Goal: Task Accomplishment & Management: Manage account settings

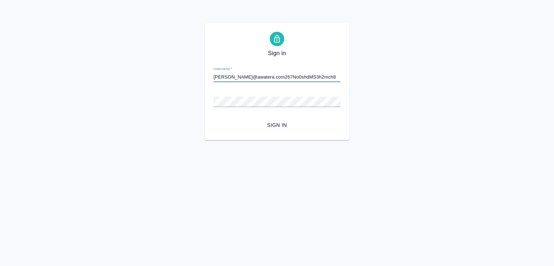
click at [213, 119] on button "Sign in" at bounding box center [276, 125] width 127 height 13
drag, startPoint x: 326, startPoint y: 77, endPoint x: 272, endPoint y: 78, distance: 53.7
click at [272, 78] on input "a.moskalets@awatera.com267No0shdMS3h2mch8" at bounding box center [276, 77] width 127 height 10
type input "a.moskalets@awatera.com"
click at [213, 119] on button "Sign in" at bounding box center [276, 125] width 127 height 13
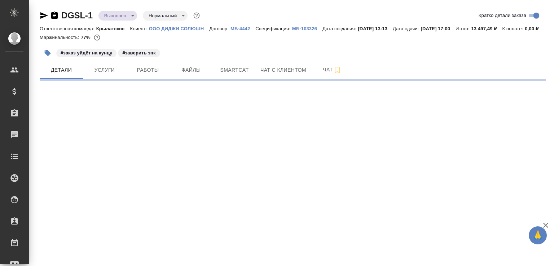
select select "RU"
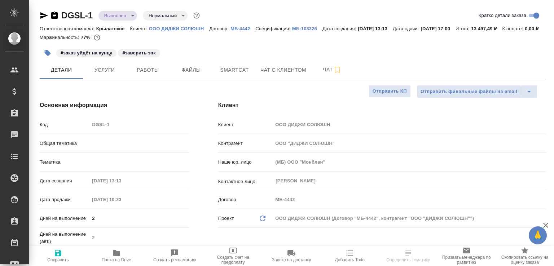
type textarea "x"
type input "Шаблонные документы"
type textarea "x"
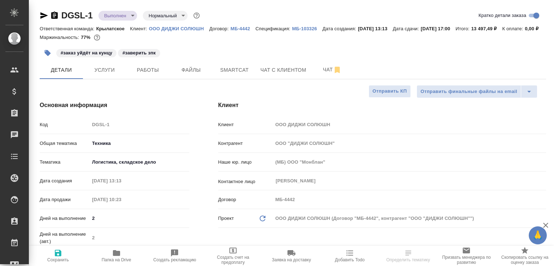
type textarea "x"
type input "[PERSON_NAME] [PERSON_NAME]"
type input "[PERSON_NAME]"
type textarea "x"
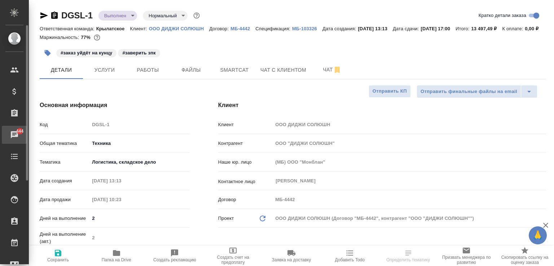
type textarea "x"
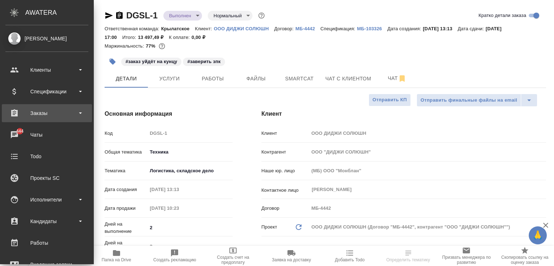
click at [61, 120] on div "Заказы" at bounding box center [47, 113] width 90 height 18
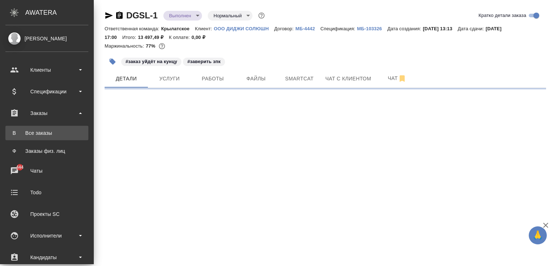
click at [55, 137] on link "В Все заказы" at bounding box center [46, 133] width 83 height 14
select select "RU"
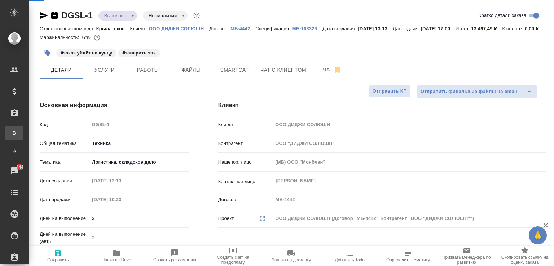
type textarea "x"
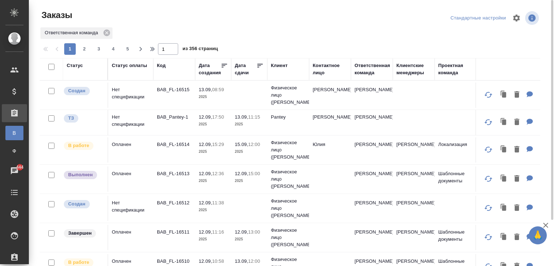
click at [163, 65] on div "Код" at bounding box center [161, 65] width 9 height 7
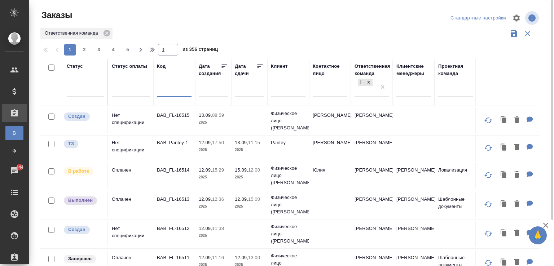
click at [168, 96] on input "text" at bounding box center [174, 92] width 35 height 9
paste input "V_FL-894"
type input "V_FL-894"
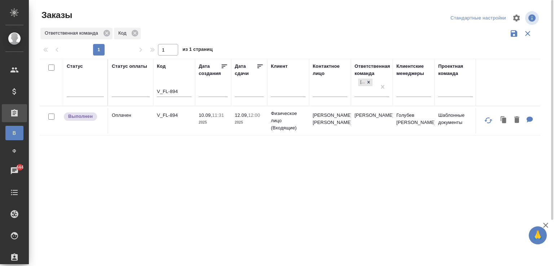
click at [189, 121] on td "V_FL-894" at bounding box center [174, 120] width 42 height 25
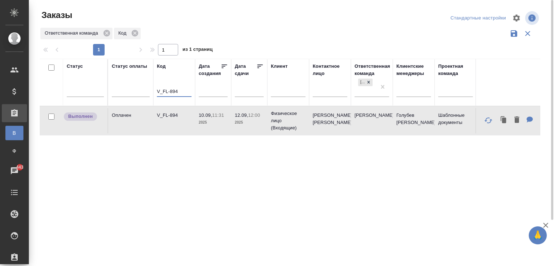
drag, startPoint x: 180, startPoint y: 91, endPoint x: 31, endPoint y: 91, distance: 148.9
click at [31, 91] on div "Заказы Стандартные настройки Ответственная команда Код 1 1 из 1 страниц Статус …" at bounding box center [291, 161] width 525 height 322
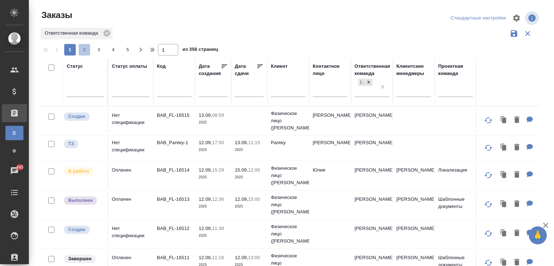
click at [85, 51] on span "2" at bounding box center [85, 49] width 12 height 7
type input "2"
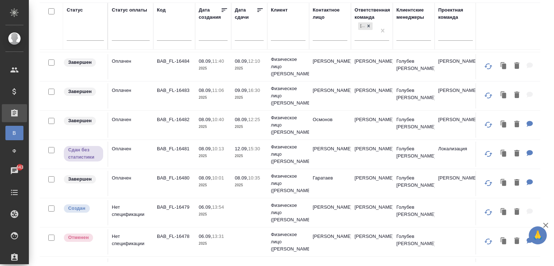
scroll to position [288, 0]
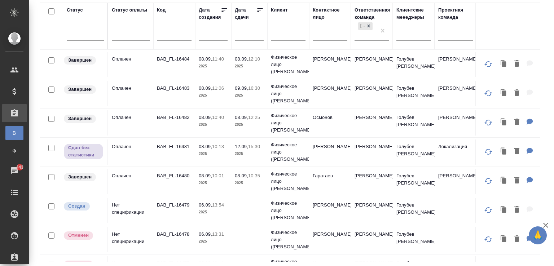
click at [177, 158] on td "BAB_FL-16481" at bounding box center [174, 152] width 42 height 25
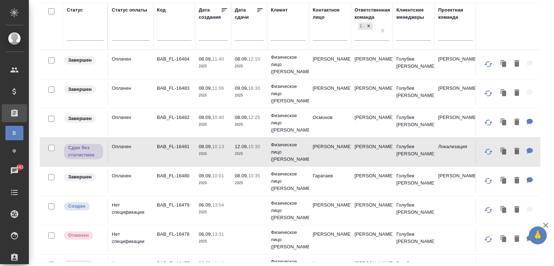
scroll to position [0, 0]
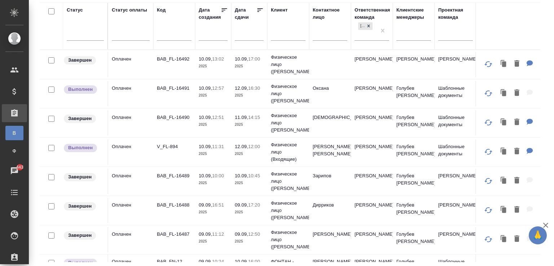
click at [166, 34] on input "text" at bounding box center [174, 35] width 35 height 9
paste input "BAB_FL-16395"
type input "BAB_FL-16395"
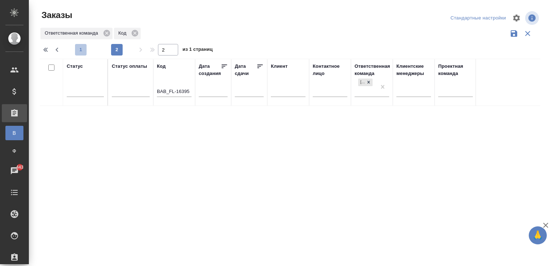
click at [80, 50] on span "1" at bounding box center [81, 49] width 12 height 7
type input "1"
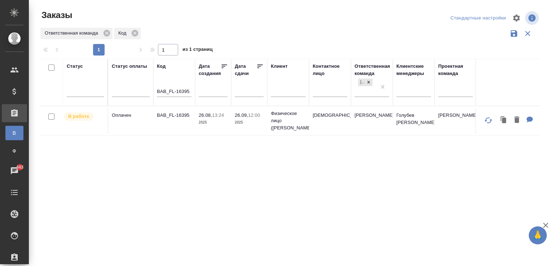
click at [213, 119] on p "2025" at bounding box center [213, 122] width 29 height 7
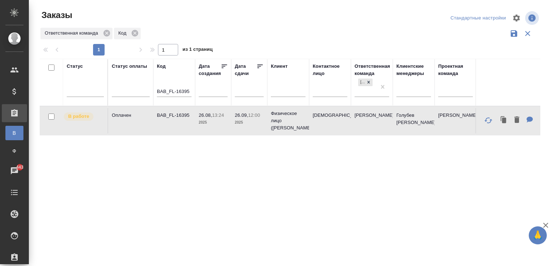
click at [213, 119] on p "2025" at bounding box center [213, 122] width 29 height 7
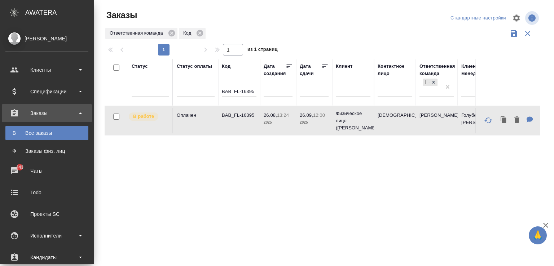
click at [37, 131] on div "Все заказы" at bounding box center [47, 132] width 76 height 7
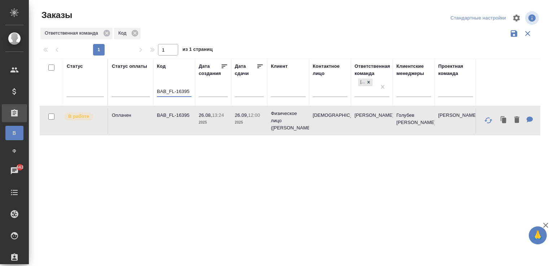
drag, startPoint x: 157, startPoint y: 91, endPoint x: 236, endPoint y: 87, distance: 79.4
click at [236, 87] on tr "Статус Статус оплаты Код BAB_FL-16395 Дата создания Дата сдачи Клиент Контактно…" at bounding box center [437, 82] width 794 height 47
type input "\"
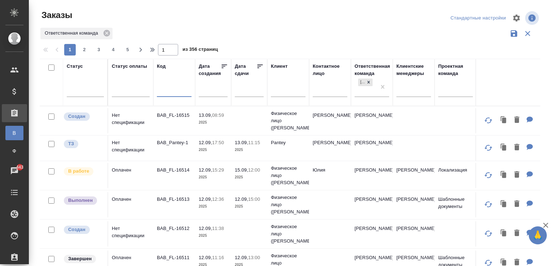
click at [256, 118] on td at bounding box center [249, 120] width 36 height 25
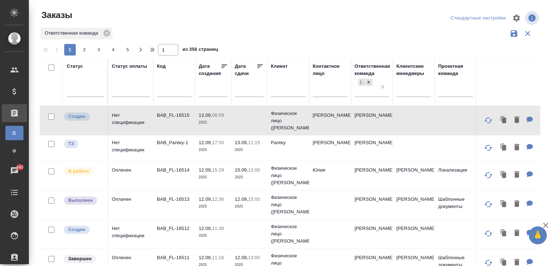
click at [151, 145] on td "Нет спецификации" at bounding box center [130, 148] width 45 height 25
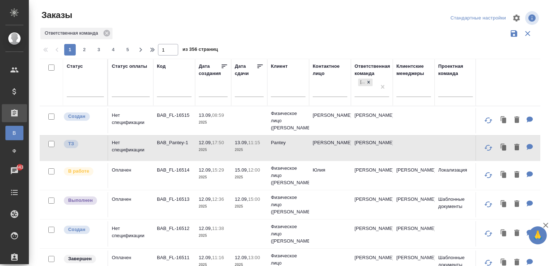
click at [151, 145] on td "Нет спецификации" at bounding box center [130, 148] width 45 height 25
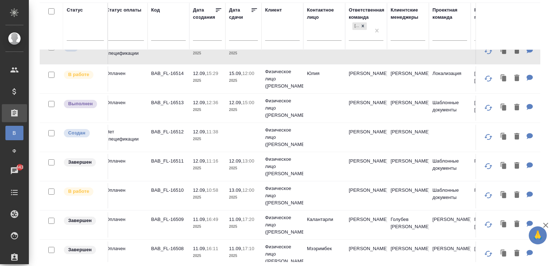
scroll to position [40, 0]
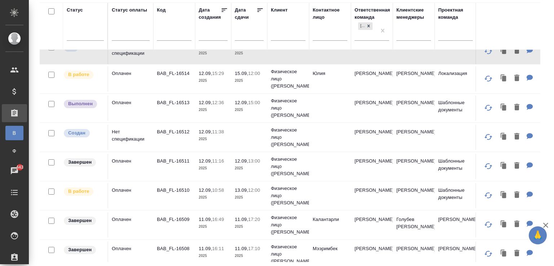
click at [164, 111] on td "BAB_FL-16513" at bounding box center [174, 108] width 42 height 25
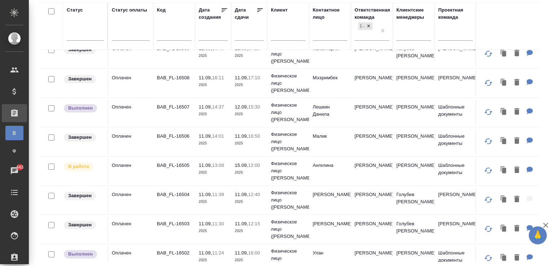
scroll to position [212, 0]
click at [248, 169] on p "2025" at bounding box center [249, 171] width 29 height 7
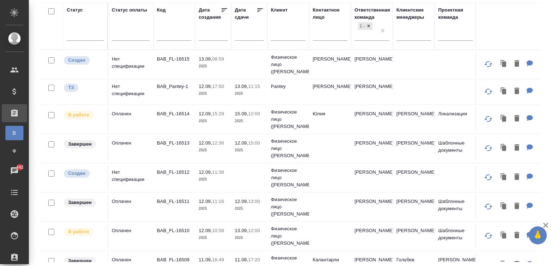
scroll to position [0, 0]
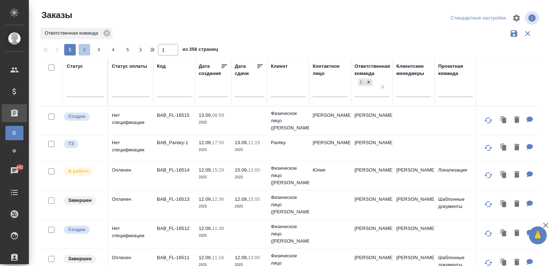
click at [88, 49] on span "2" at bounding box center [85, 49] width 12 height 7
type input "2"
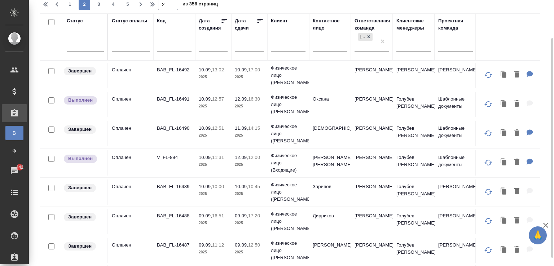
scroll to position [46, 0]
click at [178, 163] on td "V_FL-894" at bounding box center [174, 162] width 42 height 25
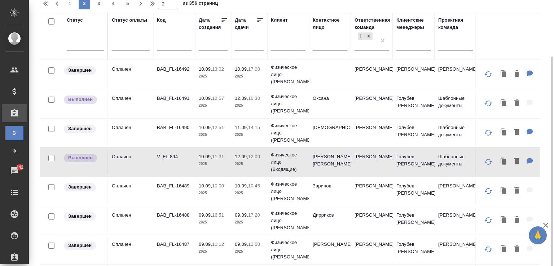
scroll to position [163, 0]
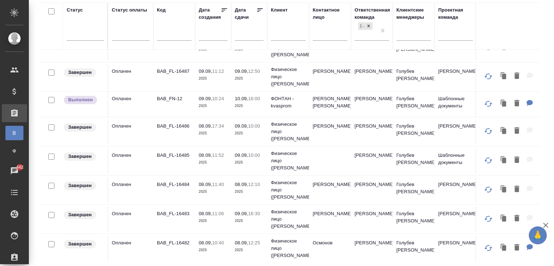
click at [254, 108] on p "2025" at bounding box center [249, 105] width 29 height 7
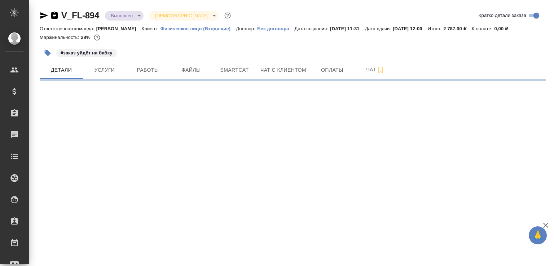
select select "RU"
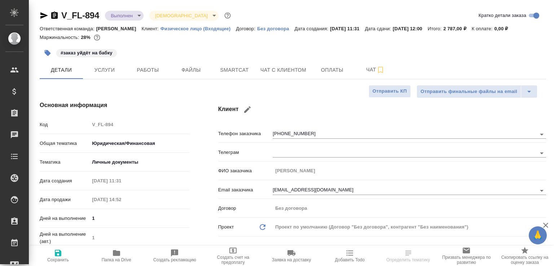
type textarea "x"
click at [291, 68] on span "Чат с клиентом" at bounding box center [283, 70] width 46 height 9
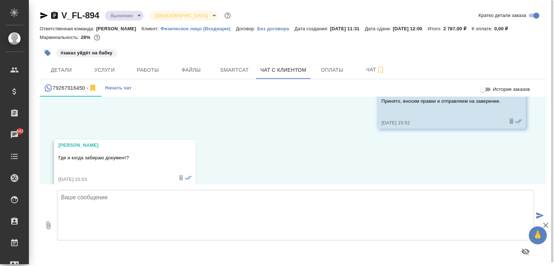
scroll to position [2086, 0]
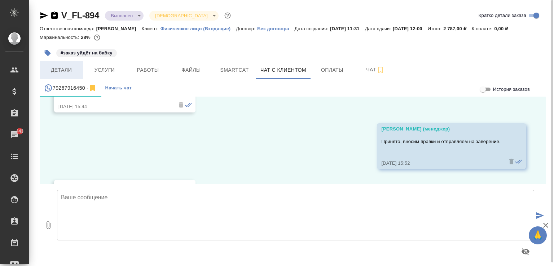
click at [75, 68] on span "Детали" at bounding box center [61, 70] width 35 height 9
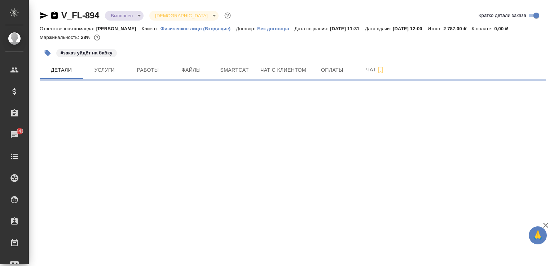
select select "RU"
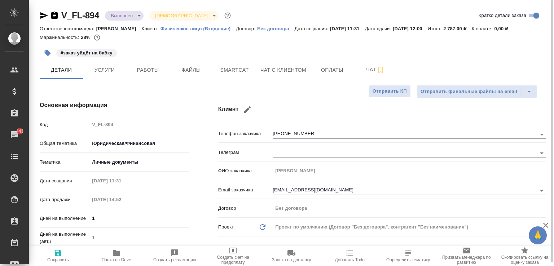
type textarea "x"
click at [125, 251] on span "Папка на Drive" at bounding box center [117, 256] width 50 height 14
type textarea "x"
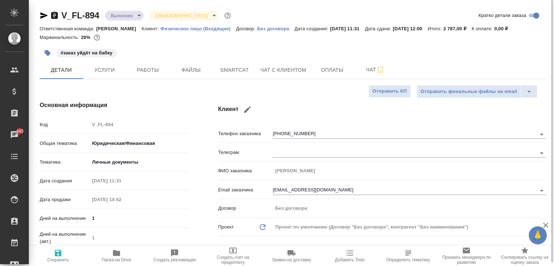
type textarea "x"
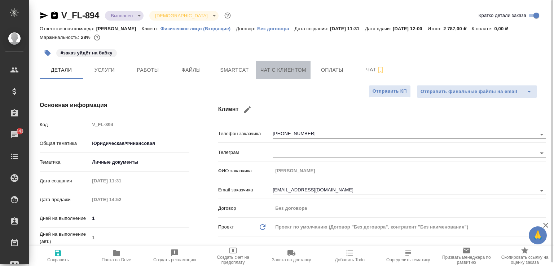
click at [288, 72] on span "Чат с клиентом" at bounding box center [283, 70] width 46 height 9
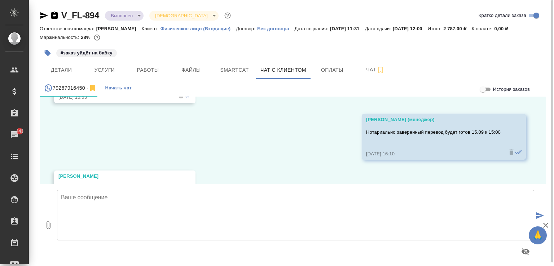
scroll to position [2209, 0]
click at [61, 66] on span "Детали" at bounding box center [61, 70] width 35 height 9
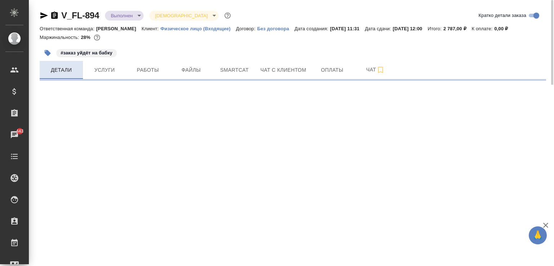
select select "RU"
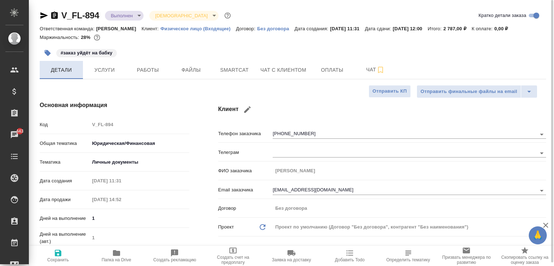
type textarea "x"
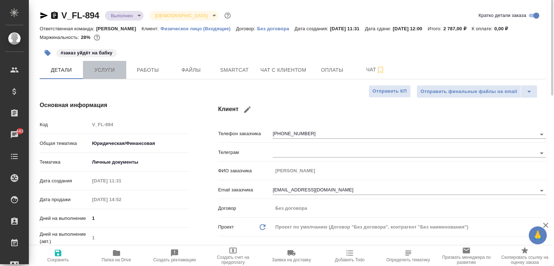
click at [114, 72] on span "Услуги" at bounding box center [104, 70] width 35 height 9
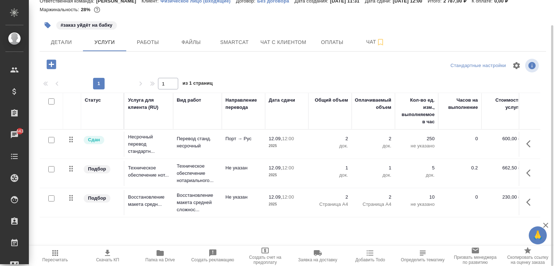
scroll to position [27, 0]
click at [156, 40] on span "Работы" at bounding box center [147, 42] width 35 height 9
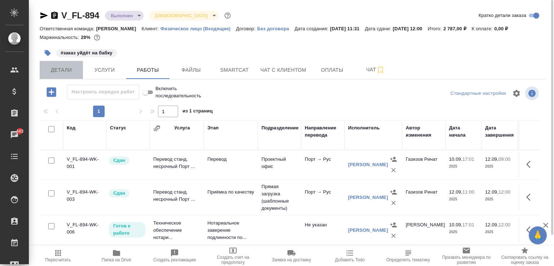
click at [65, 76] on button "Детали" at bounding box center [61, 70] width 43 height 18
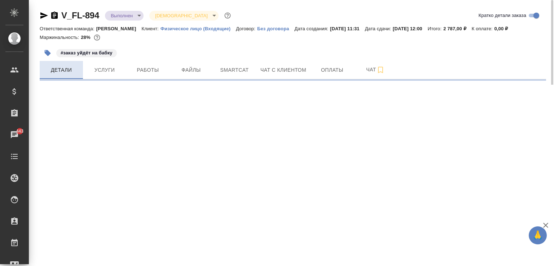
select select "RU"
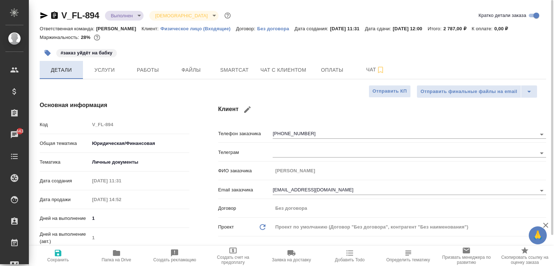
type textarea "x"
click at [47, 17] on icon "button" at bounding box center [44, 15] width 9 height 9
type textarea "x"
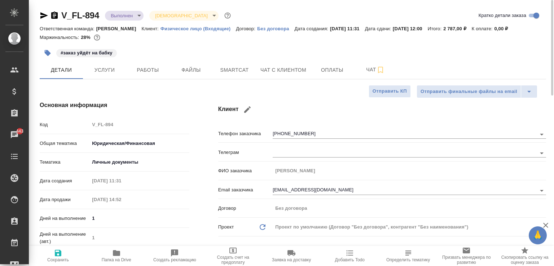
type textarea "x"
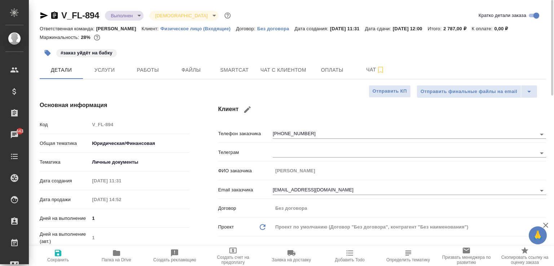
type textarea "x"
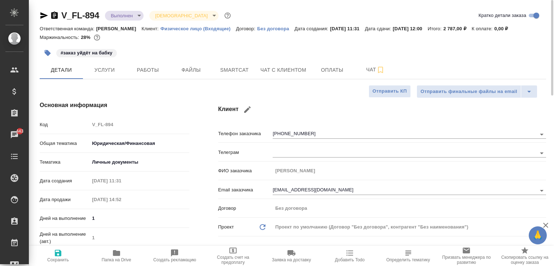
type textarea "x"
drag, startPoint x: 44, startPoint y: 17, endPoint x: 211, endPoint y: 195, distance: 243.8
type textarea "x"
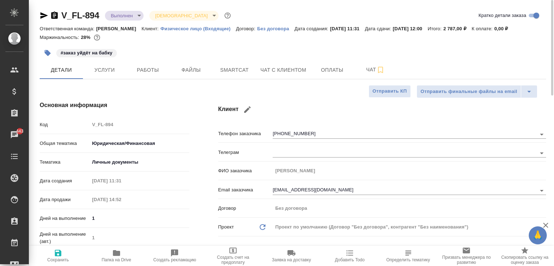
type textarea "x"
click at [43, 13] on icon "button" at bounding box center [44, 15] width 9 height 9
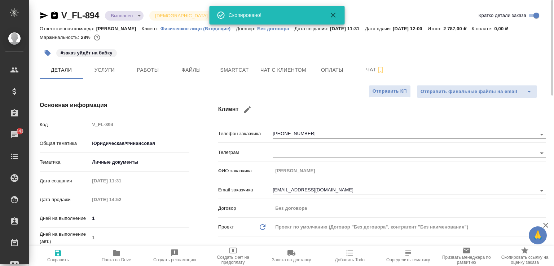
type textarea "x"
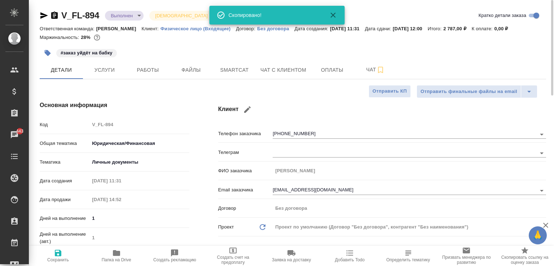
type textarea "x"
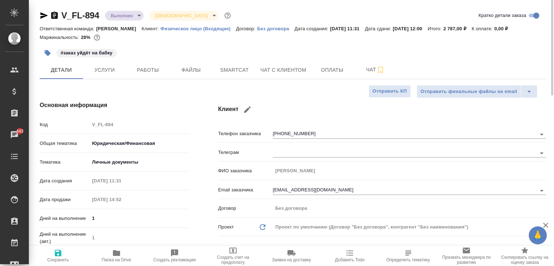
type textarea "x"
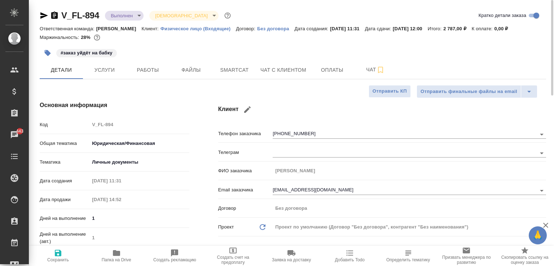
type textarea "x"
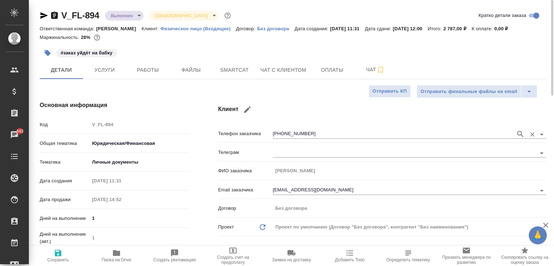
type textarea "x"
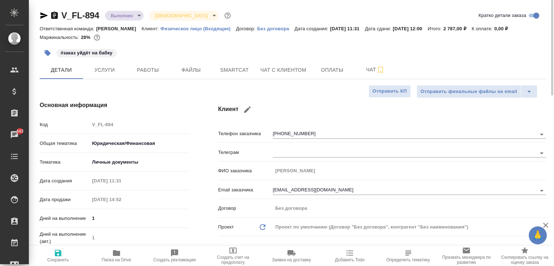
type textarea "x"
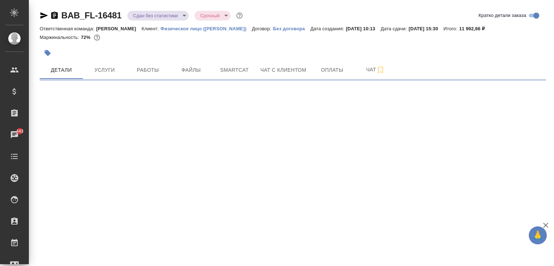
select select "RU"
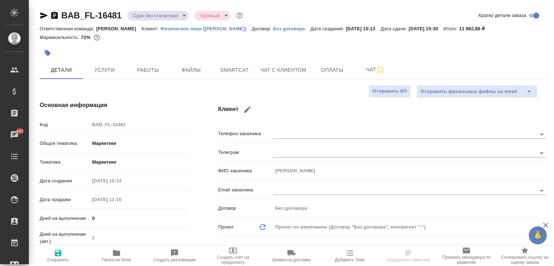
type textarea "x"
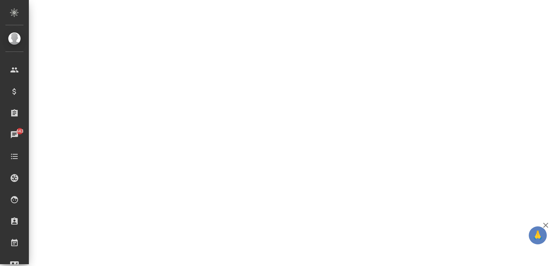
scroll to position [336, 0]
select select "RU"
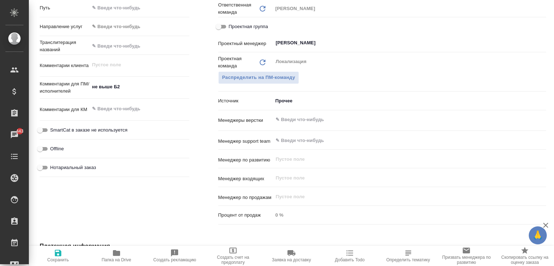
type textarea "x"
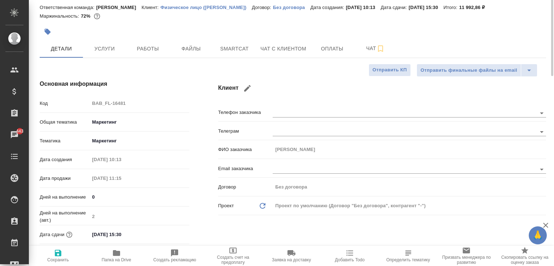
scroll to position [0, 0]
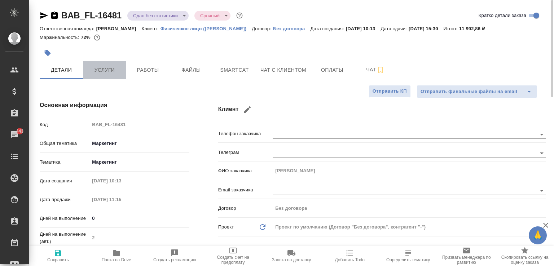
click at [117, 71] on span "Услуги" at bounding box center [104, 70] width 35 height 9
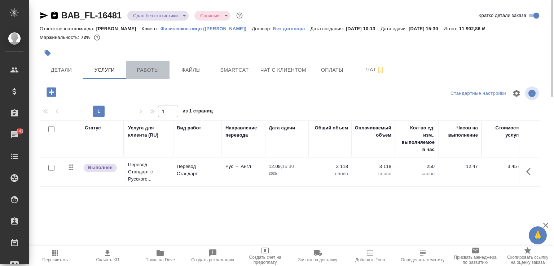
click at [136, 71] on span "Работы" at bounding box center [147, 70] width 35 height 9
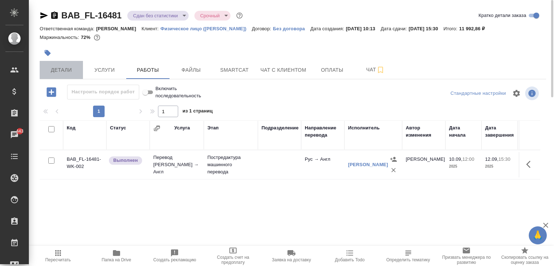
click at [66, 72] on span "Детали" at bounding box center [61, 70] width 35 height 9
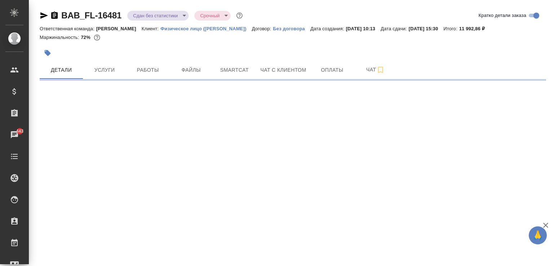
select select "RU"
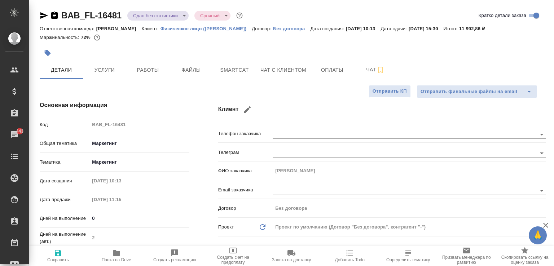
type textarea "x"
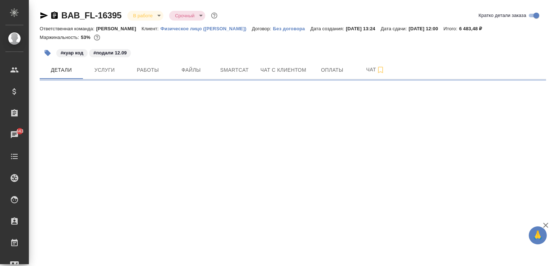
select select "RU"
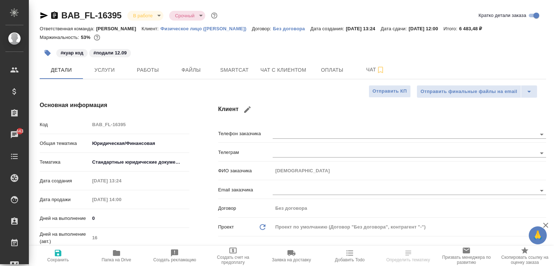
type textarea "x"
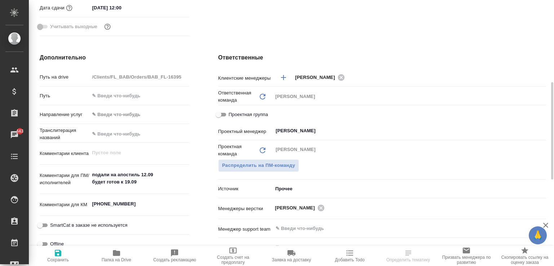
scroll to position [251, 0]
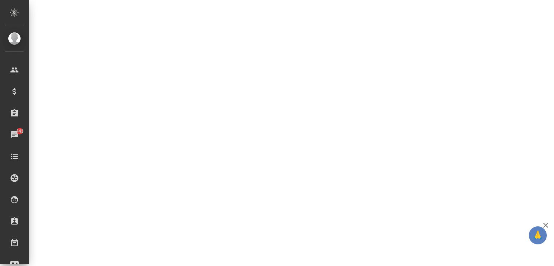
select select "RU"
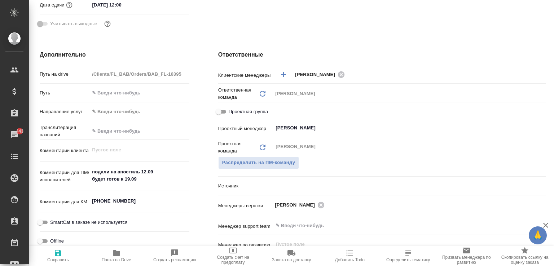
type textarea "x"
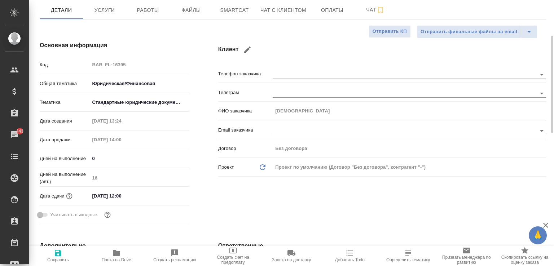
scroll to position [0, 0]
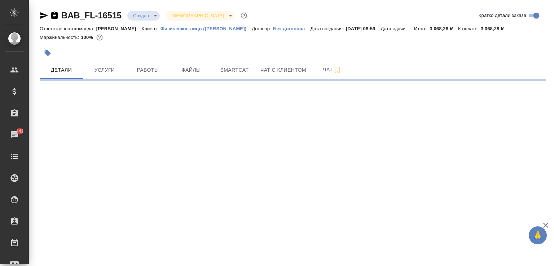
select select "RU"
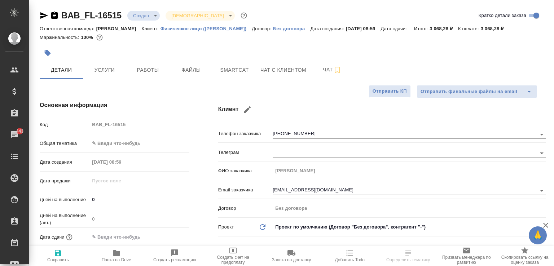
type textarea "x"
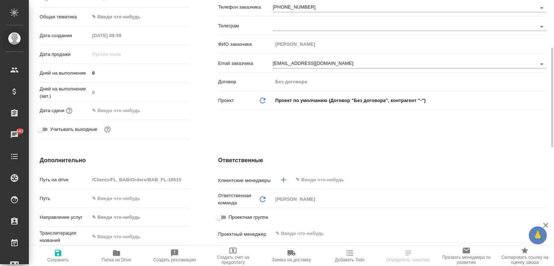
scroll to position [128, 0]
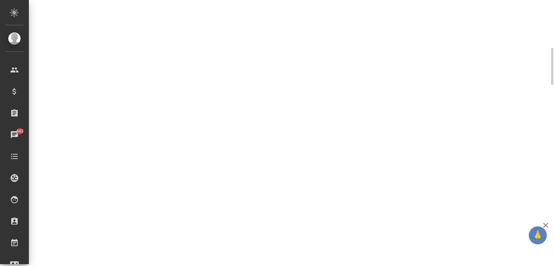
select select "RU"
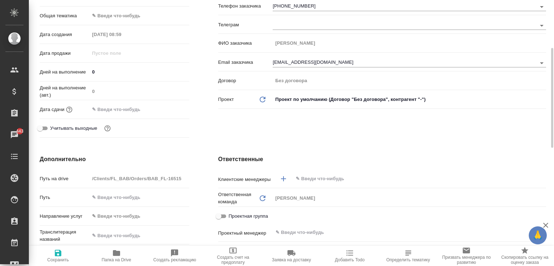
type textarea "x"
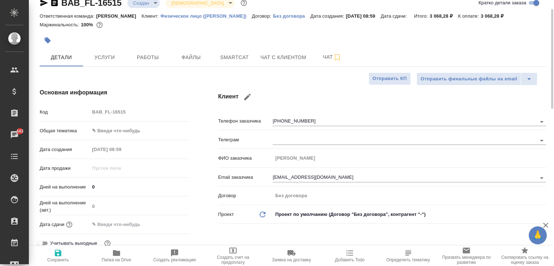
scroll to position [12, 0]
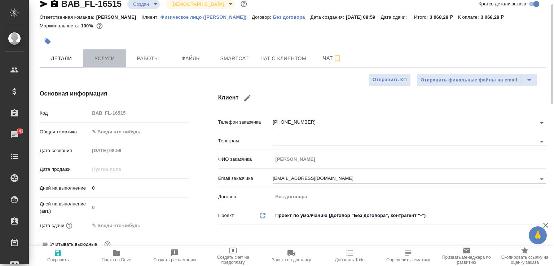
click at [112, 59] on span "Услуги" at bounding box center [104, 58] width 35 height 9
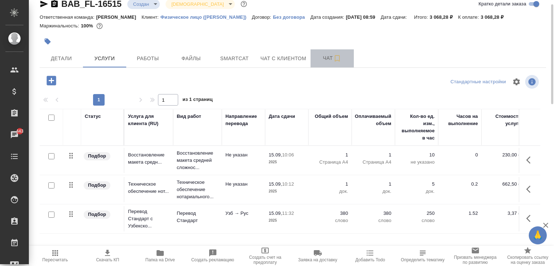
click at [312, 57] on button "Чат" at bounding box center [331, 58] width 43 height 18
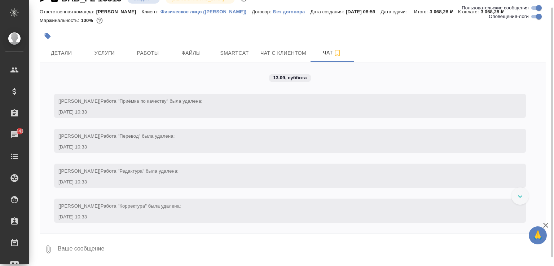
scroll to position [35, 0]
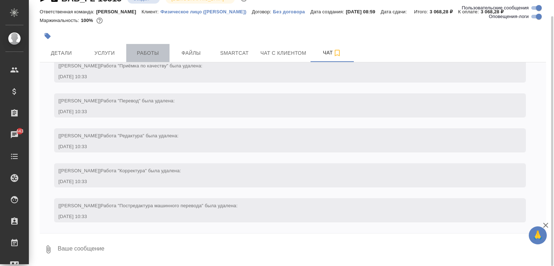
click at [137, 48] on button "Работы" at bounding box center [147, 53] width 43 height 18
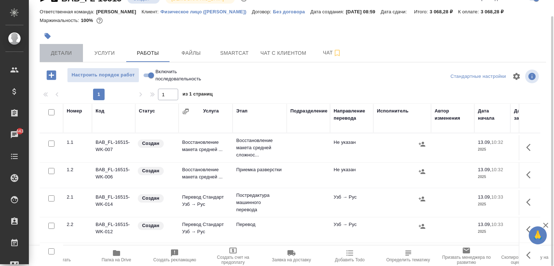
click at [76, 47] on button "Детали" at bounding box center [61, 53] width 43 height 18
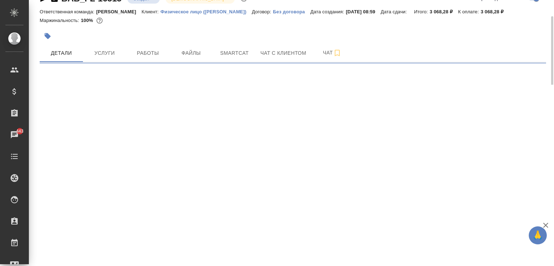
select select "RU"
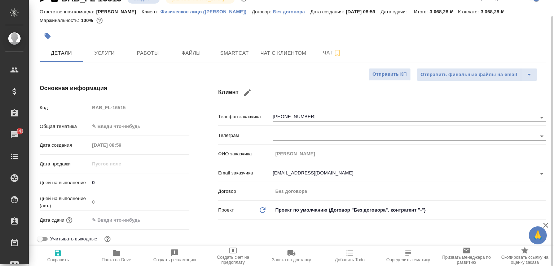
type textarea "x"
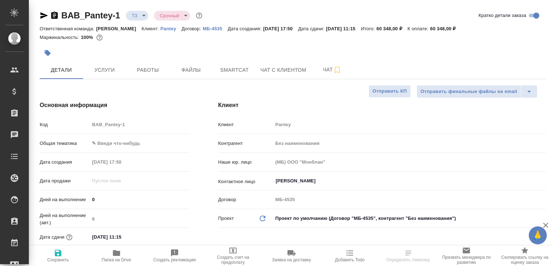
select select "RU"
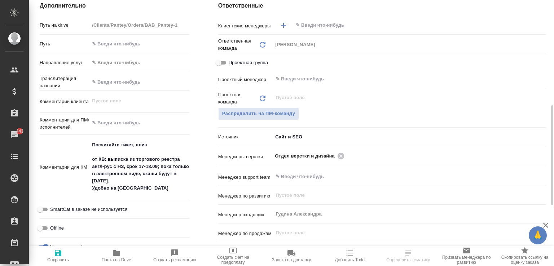
scroll to position [281, 0]
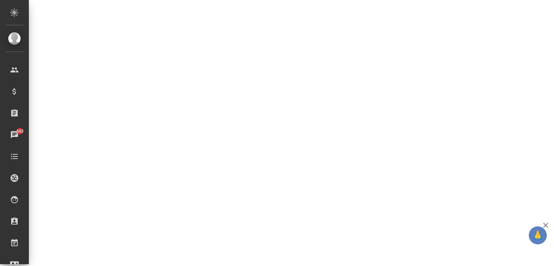
select select "RU"
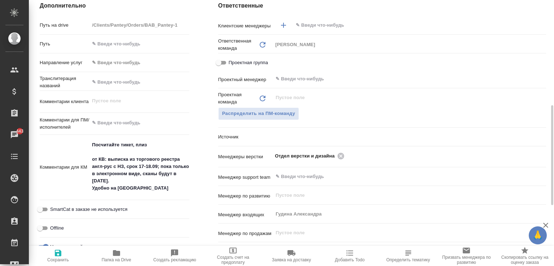
type textarea "x"
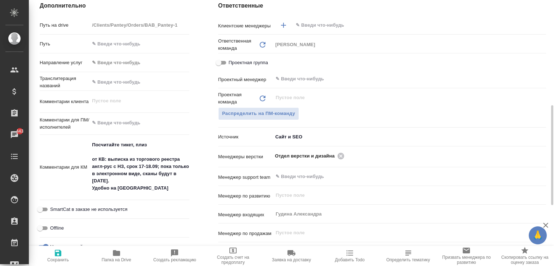
type textarea "x"
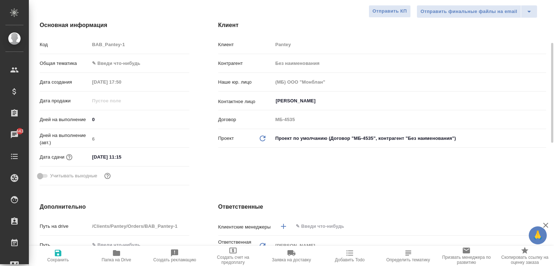
scroll to position [0, 0]
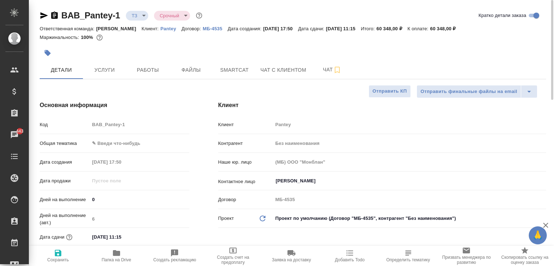
type textarea "x"
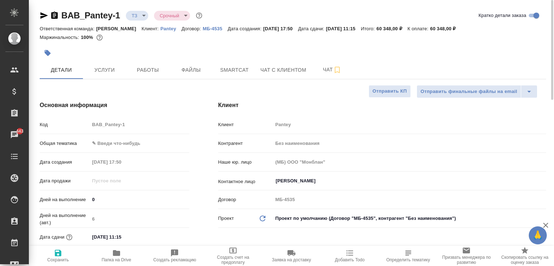
type textarea "x"
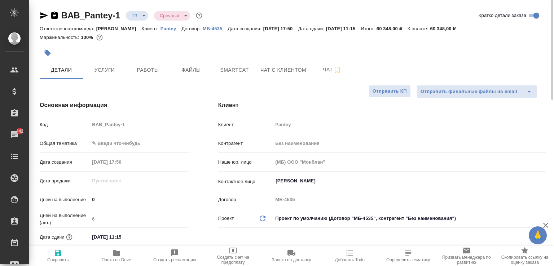
type textarea "x"
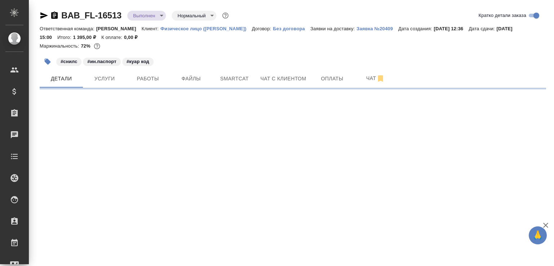
select select "RU"
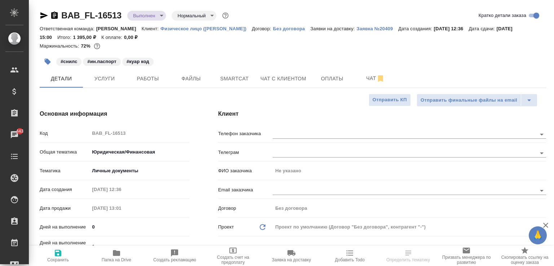
type textarea "x"
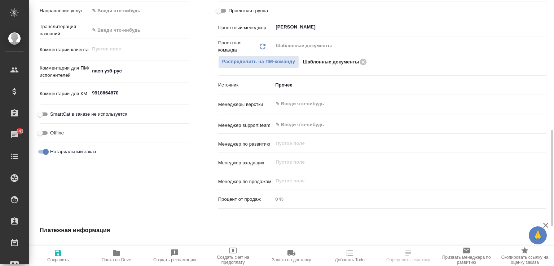
scroll to position [360, 0]
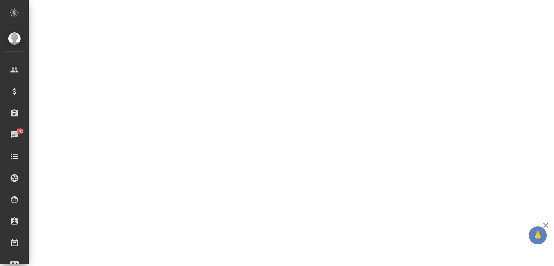
select select "RU"
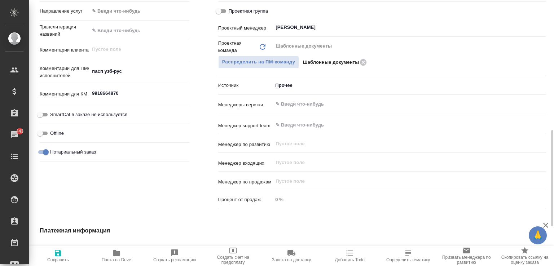
type textarea "x"
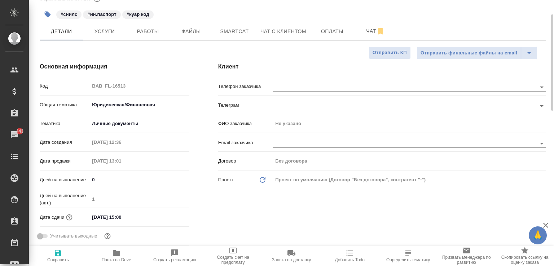
scroll to position [0, 0]
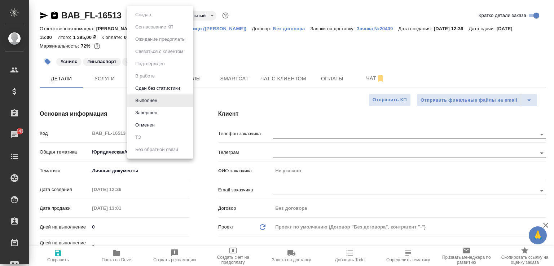
click at [147, 18] on body "🙏 .cls-1 fill:#fff; AWATERA [PERSON_NAME] Спецификации Заказы 443 Чаты Todo Про…" at bounding box center [277, 133] width 554 height 266
click at [217, 42] on div at bounding box center [277, 133] width 554 height 266
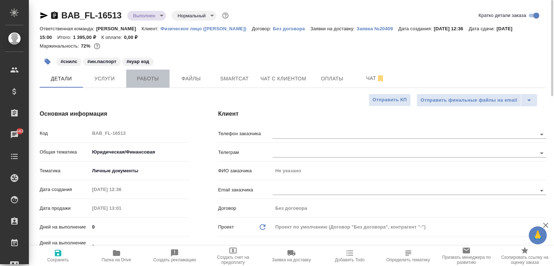
click at [155, 80] on span "Работы" at bounding box center [147, 78] width 35 height 9
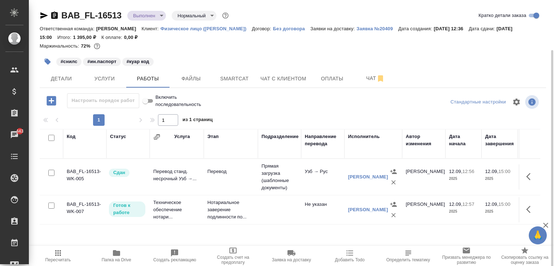
scroll to position [44, 0]
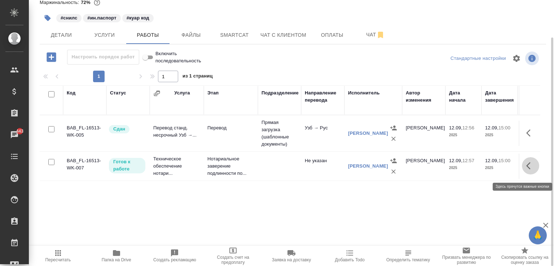
click at [531, 170] on icon "button" at bounding box center [530, 165] width 9 height 9
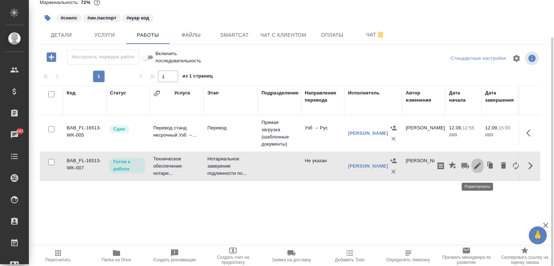
click at [477, 168] on icon "button" at bounding box center [477, 166] width 6 height 6
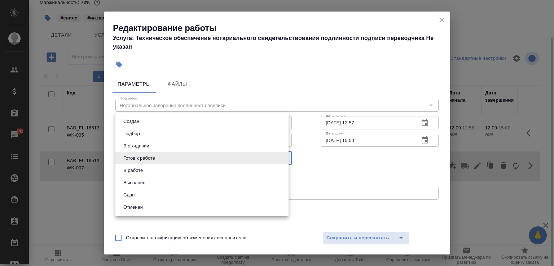
click at [226, 152] on body "🙏 .cls-1 fill:#fff; AWATERA [PERSON_NAME] Спецификации Заказы 443 Чаты Todo Про…" at bounding box center [277, 133] width 554 height 266
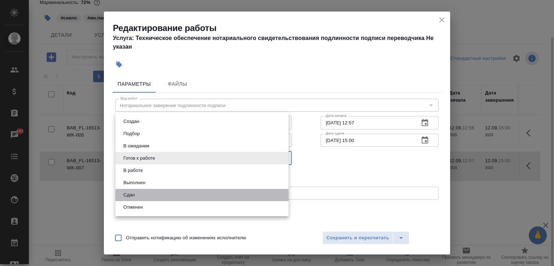
click at [159, 194] on li "Сдан" at bounding box center [201, 195] width 173 height 12
type input "closed"
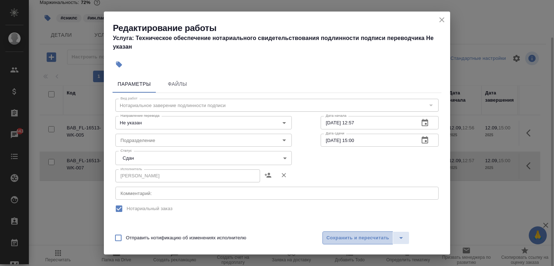
click at [337, 235] on span "Сохранить и пересчитать" at bounding box center [357, 238] width 63 height 8
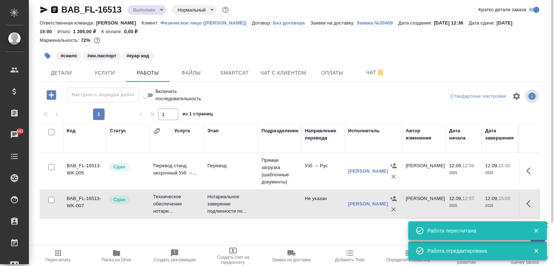
scroll to position [0, 0]
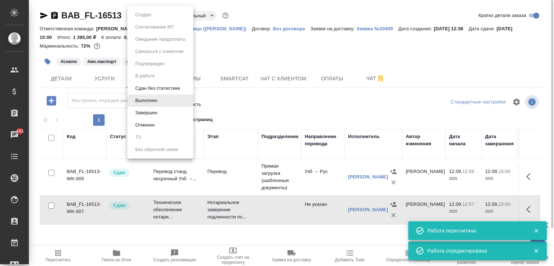
click at [138, 16] on body "🙏 .cls-1 fill:#fff; AWATERA [PERSON_NAME] Спецификации Заказы 443 Чаты Todo Про…" at bounding box center [277, 133] width 554 height 266
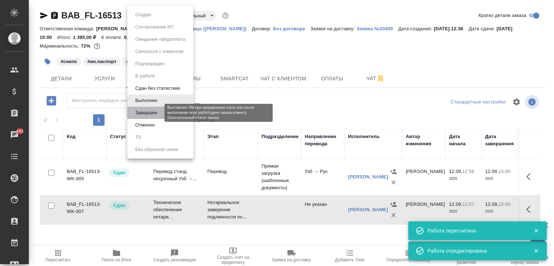
click at [147, 111] on button "Завершен" at bounding box center [146, 113] width 26 height 8
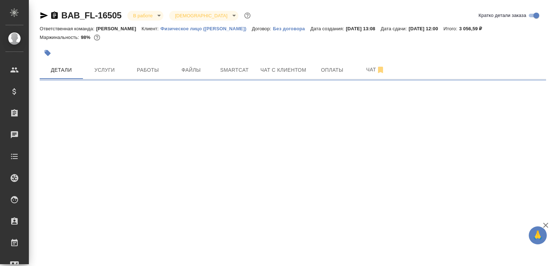
select select "RU"
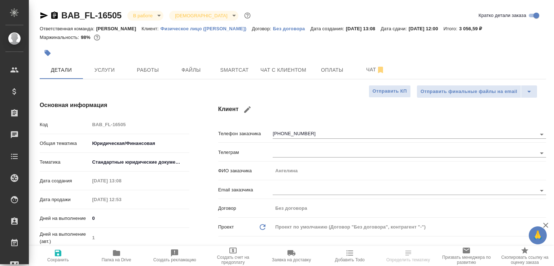
type textarea "x"
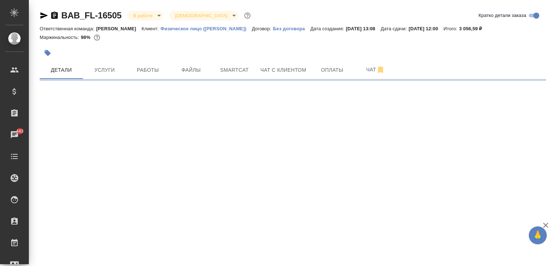
select select "RU"
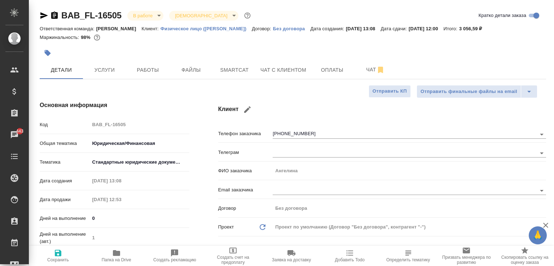
type textarea "x"
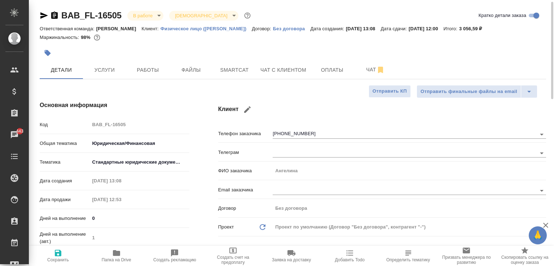
type textarea "x"
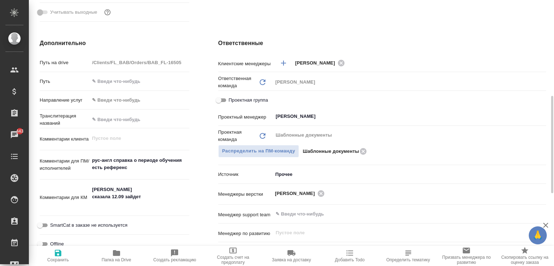
click at [147, 171] on textarea "рус-англ справка о периоде обучения есть референс" at bounding box center [138, 163] width 99 height 19
type textarea "x"
type textarea "рус-англ справка о периоде обучения есть референс"
type textarea "x"
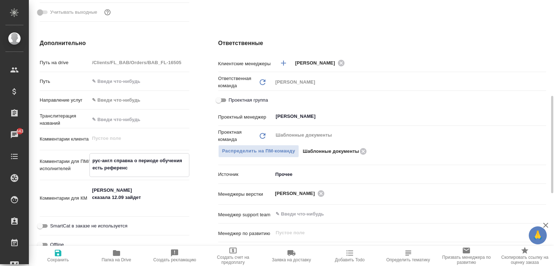
type textarea "x"
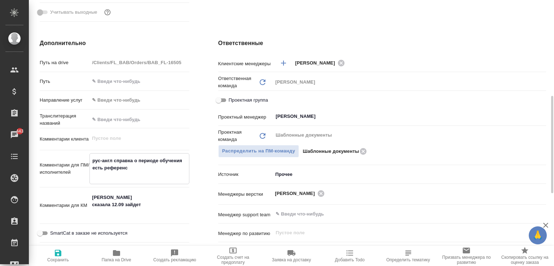
paste textarea "К справке направляю перевод ФИО: Kordiuchenko Oleg Ivanovich. Прошу использоват…"
type textarea "рус-англ справка о периоде обучения есть референс К справке направляю перевод Ф…"
type textarea "x"
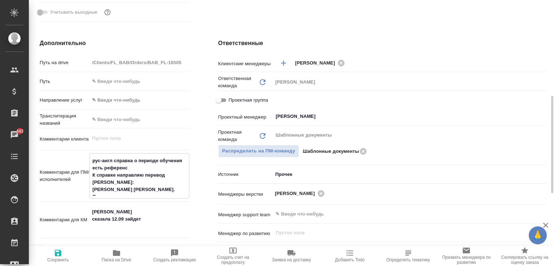
type textarea "рус-англ справка о периоде обучения есть референс К справке направляю перевод Ф…"
type textarea "x"
drag, startPoint x: 161, startPoint y: 198, endPoint x: 162, endPoint y: 180, distance: 17.7
click at [162, 180] on div "рус-англ справка о периоде обучения есть референс К справке направляю перевод Ф…" at bounding box center [138, 175] width 99 height 45
type textarea "рус-англ справка о периоде обучения есть референс К справке направляю перевод Ф…"
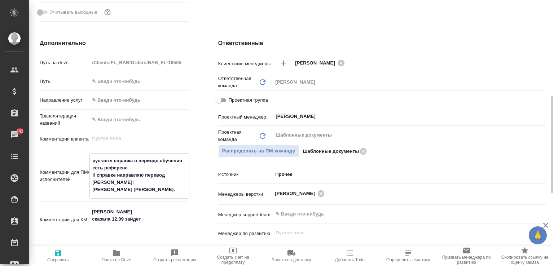
type textarea "x"
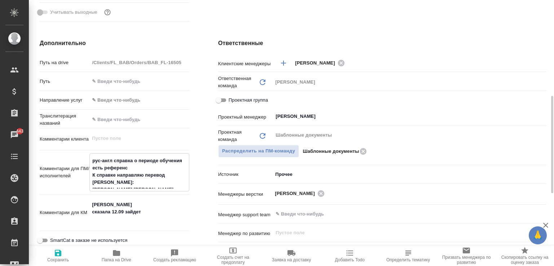
type textarea "рус-англ справка о периоде обучения есть референс К справке направляю перевод Ф…"
type textarea "x"
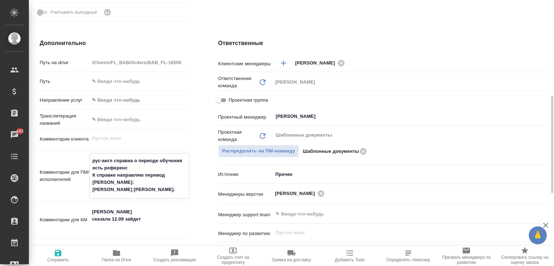
type textarea "рус-англ справка о периоде обучения есть референс К справке направляю перевод Ф…"
type textarea "x"
click at [56, 258] on span "Сохранить" at bounding box center [58, 259] width 22 height 5
type textarea "x"
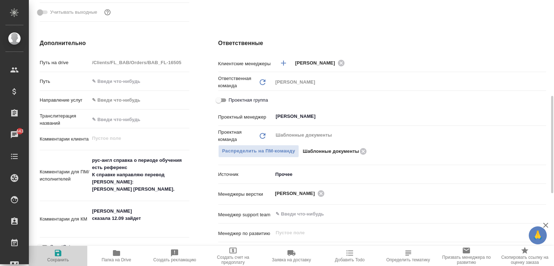
type textarea "x"
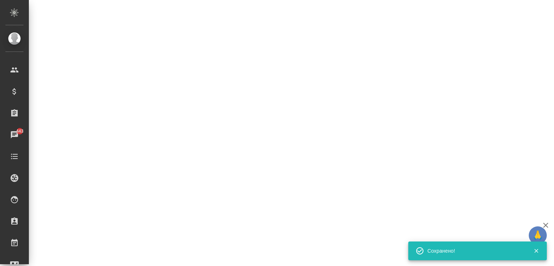
select select "RU"
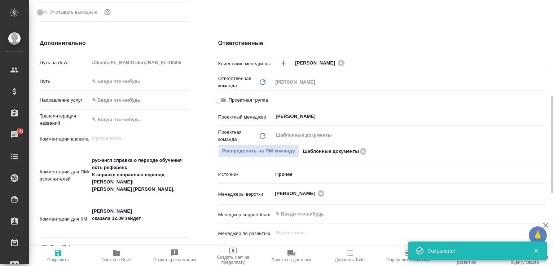
type textarea "x"
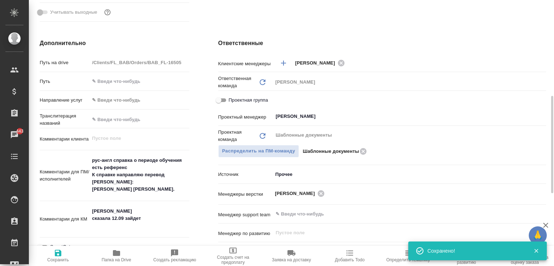
type textarea "x"
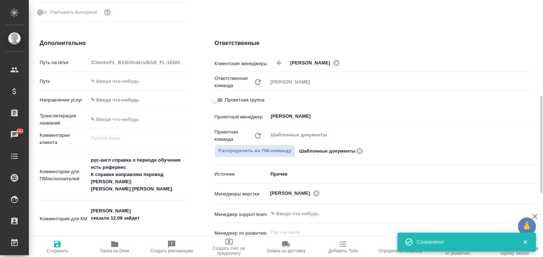
type textarea "x"
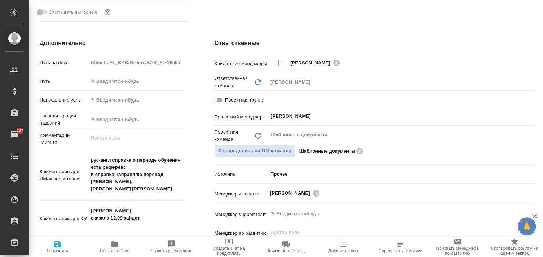
type textarea "x"
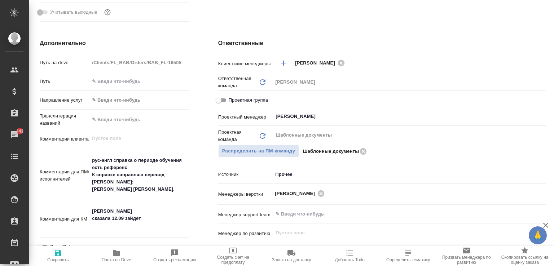
type textarea "x"
click at [170, 185] on textarea "рус-англ справка о периоде обучения есть референс К справке направляю перевод Ф…" at bounding box center [139, 175] width 99 height 41
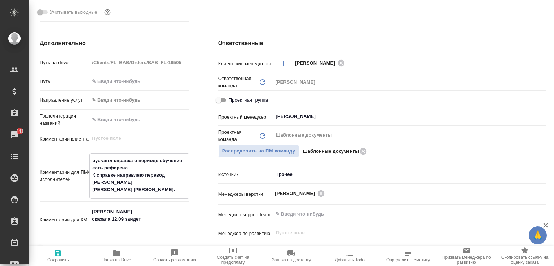
type textarea "рус-англ справка о периоде обучения есть референс К справке направляю перевод Ф…"
type textarea "x"
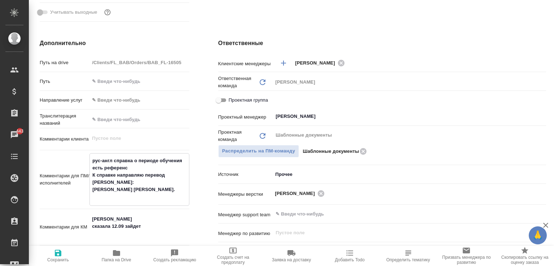
type textarea "рус-англ справка о периоде обучения есть референс К справке направляю перевод Ф…"
type textarea "x"
type textarea "рус-англ справка о периоде обучения есть референс К справке направляю перевод Ф…"
type textarea "x"
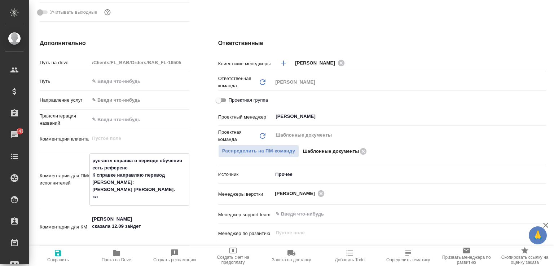
type textarea "рус-англ справка о периоде обучения есть референс К справке направляю перевод Ф…"
type textarea "x"
type textarea "рус-англ справка о периоде обучения есть референс К справке направляю перевод Ф…"
type textarea "x"
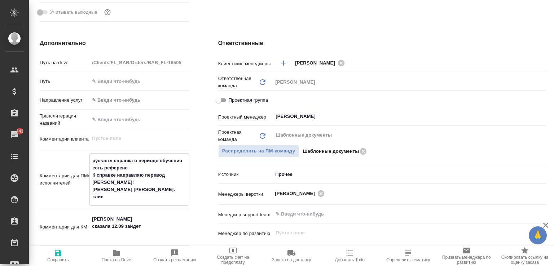
type textarea "рус-англ справка о периоде обучения есть референс К справке направляю перевод Ф…"
type textarea "x"
type textarea "рус-англ справка о периоде обучения есть референс К справке направляю перевод Ф…"
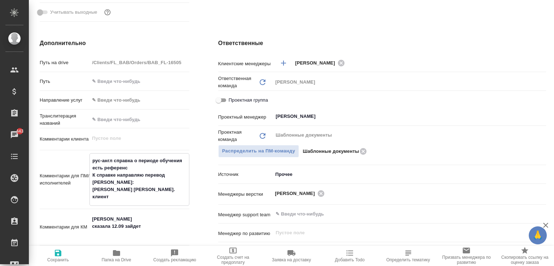
type textarea "x"
type textarea "рус-англ справка о периоде обучения есть референс К справке направляю перевод Ф…"
type textarea "x"
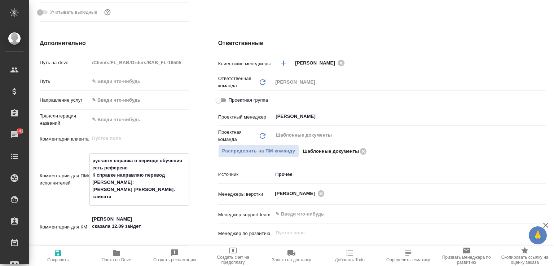
type textarea "x"
type textarea "рус-англ справка о периоде обучения есть референс К справке направляю перевод Ф…"
type textarea "x"
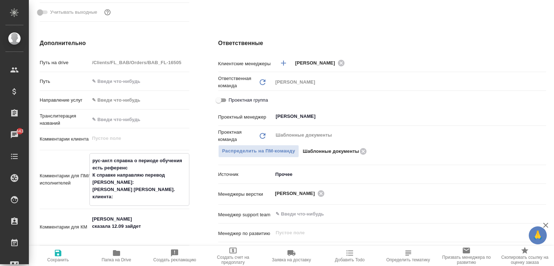
type textarea "x"
type textarea "рус-англ справка о периоде обучения есть референс К справке направляю перевод Ф…"
type textarea "x"
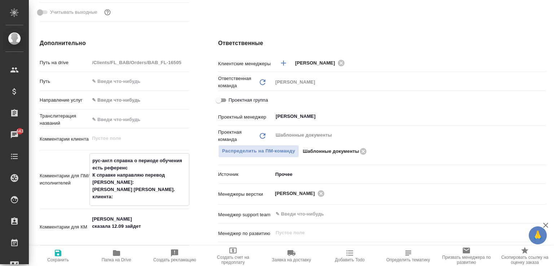
paste textarea "просьба использовать в переводе с русского на Английский язык данные как на скр…"
type textarea "рус-англ справка о периоде обучения есть референс К справке направляю перевод Ф…"
type textarea "x"
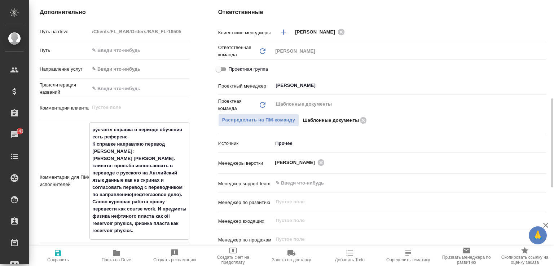
scroll to position [294, 0]
click at [159, 173] on textarea "рус-англ справка о периоде обучения есть референс К справке направляю перевод Ф…" at bounding box center [139, 179] width 99 height 113
type textarea "рус-англ справка о периоде обучения есть референс К справке направляю перевод Ф…"
type textarea "x"
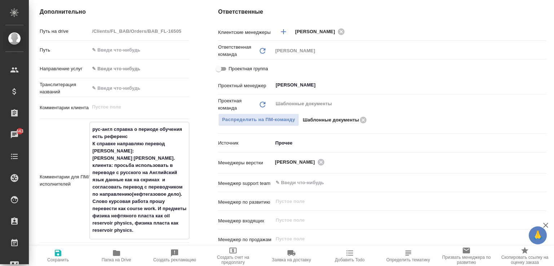
type textarea "x"
type textarea "рус-англ справка о периоде обучения есть референс К справке направляю перевод Ф…"
type textarea "x"
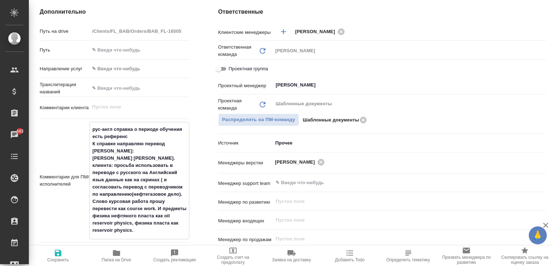
type textarea "рус-англ справка о периоде обучения есть референс К справке направляю перевод Ф…"
type textarea "x"
type textarea "рус-англ справка о периоде обучения есть референс К справке направляю перевод Ф…"
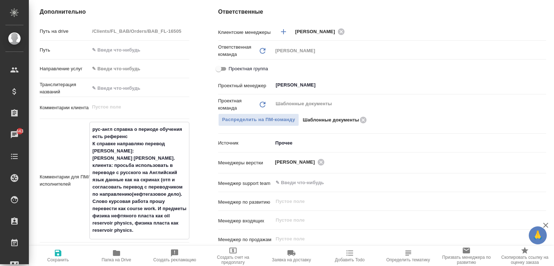
type textarea "x"
type textarea "рус-англ справка о периоде обучения есть референс К справке направляю перевод Ф…"
type textarea "x"
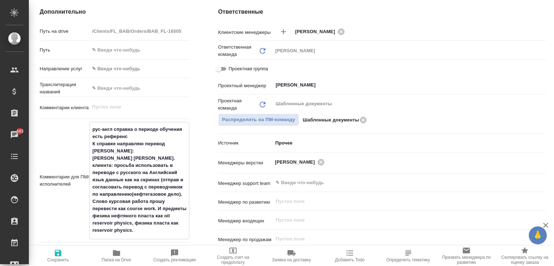
type textarea "рус-англ справка о периоде обучения есть референс К справке направляю перевод Ф…"
type textarea "x"
type textarea "рус-англ справка о периоде обучения есть референс К справке направляю перевод Ф…"
type textarea "x"
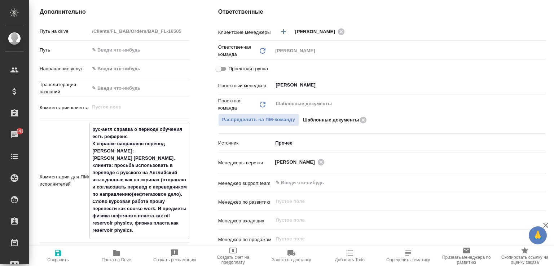
type textarea "x"
type textarea "рус-англ справка о периоде обучения есть референс К справке направляю перевод Ф…"
type textarea "x"
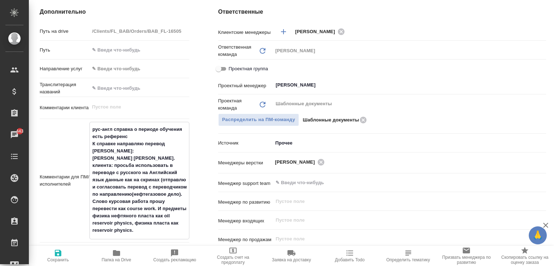
type textarea "x"
type textarea "рус-англ справка о периоде обучения есть референс К справке направляю перевод Ф…"
type textarea "x"
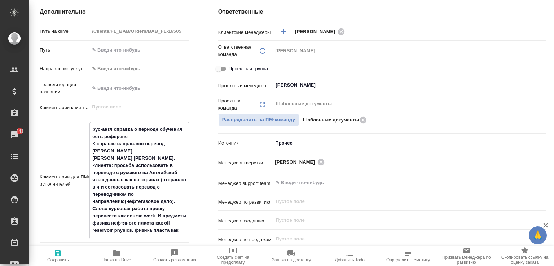
type textarea "рус-англ справка о периоде обучения есть референс К справке направляю перевод Ф…"
type textarea "x"
type textarea "рус-англ справка о периоде обучения есть референс К справке направляю перевод Ф…"
type textarea "x"
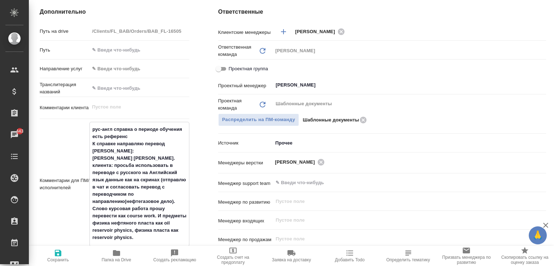
type textarea "рус-англ справка о периоде обучения есть референс К справке направляю перевод Ф…"
type textarea "x"
type textarea "рус-англ справка о периоде обучения есть референс К справке направляю перевод Ф…"
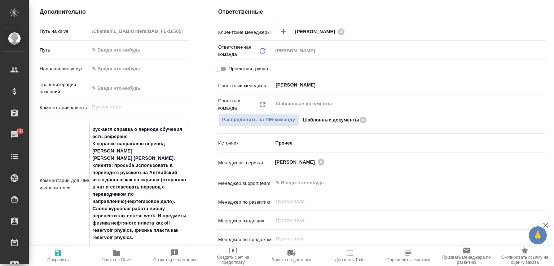
type textarea "x"
type textarea "рус-англ справка о периоде обучения есть референс К справке направляю перевод Ф…"
type textarea "x"
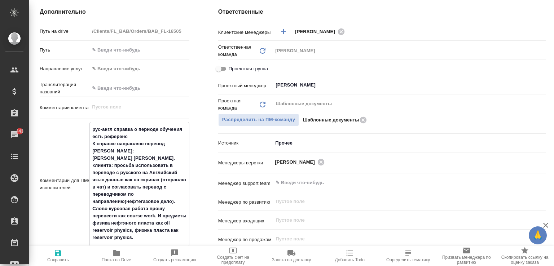
type textarea "x"
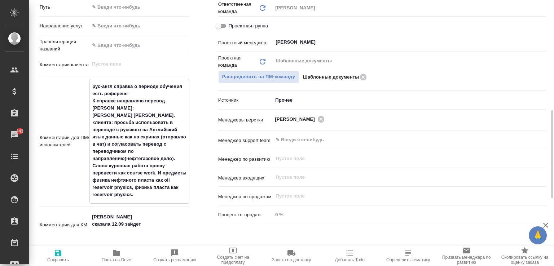
scroll to position [338, 0]
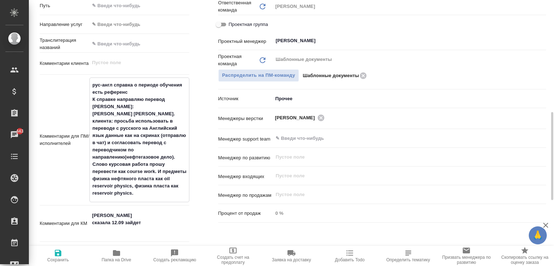
type textarea "рус-англ справка о периоде обучения есть референс К справке направляю перевод Ф…"
type textarea "x"
click at [67, 254] on span "Сохранить" at bounding box center [58, 256] width 50 height 14
type textarea "x"
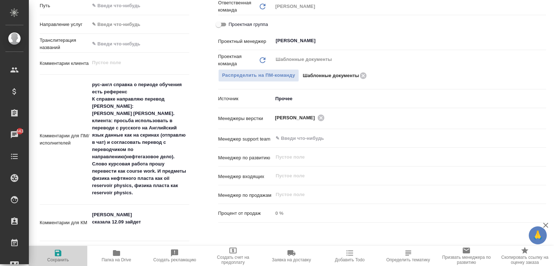
type textarea "x"
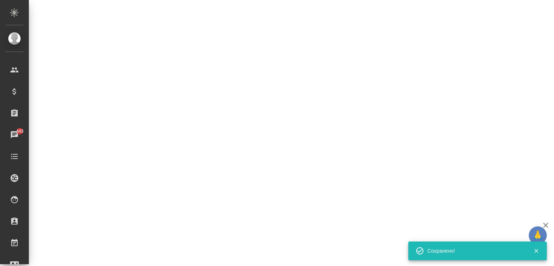
select select "RU"
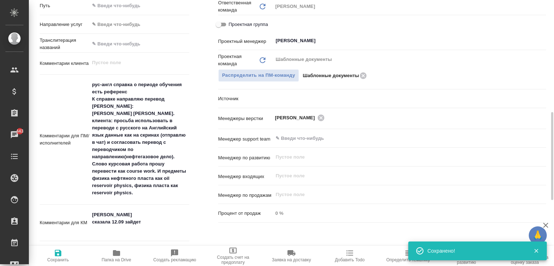
type textarea "x"
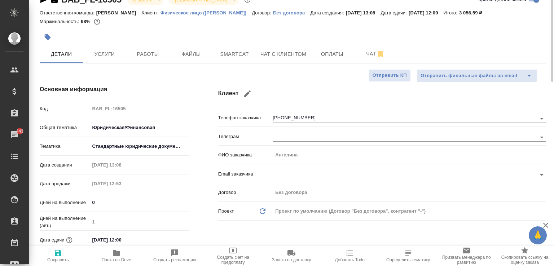
scroll to position [1, 0]
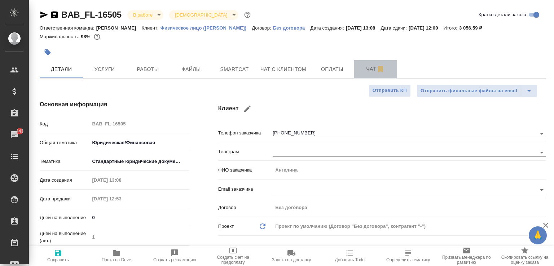
click at [367, 70] on span "Чат" at bounding box center [375, 69] width 35 height 9
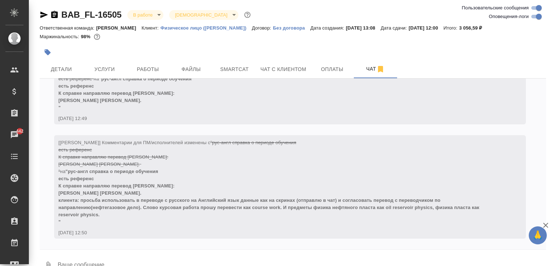
scroll to position [3149, 0]
click at [70, 71] on span "Детали" at bounding box center [61, 69] width 35 height 9
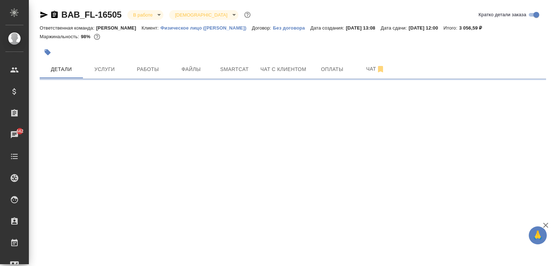
select select "RU"
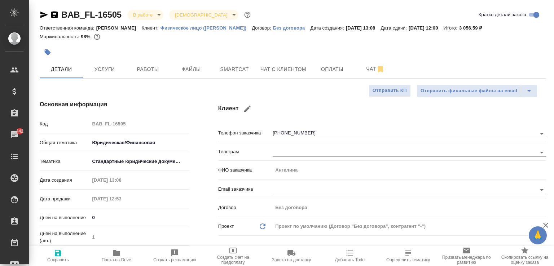
type textarea "x"
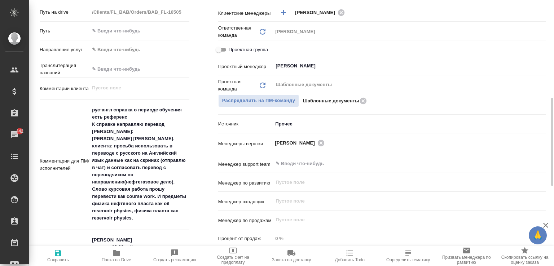
scroll to position [314, 0]
type textarea "x"
click at [102, 159] on textarea "рус-англ справка о периоде обучения есть референс К справке направляю перевод Ф…" at bounding box center [139, 163] width 99 height 120
type textarea "рус-англ справка о периоде обучения есть референс К справке направляю перевод Ф…"
type textarea "x"
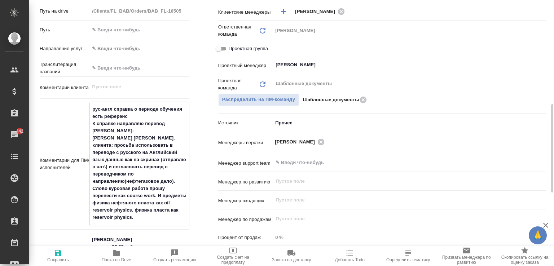
type textarea "x"
type textarea "рус-англ справка о периоде обучения есть референс К справке направляю перевод Ф…"
type textarea "x"
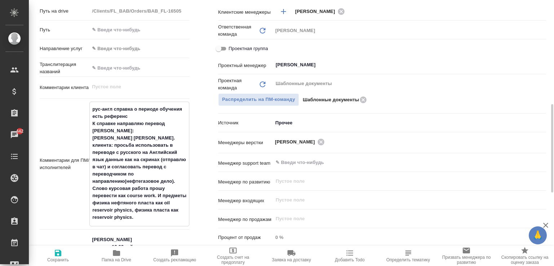
type textarea "x"
type textarea "рус-англ справка о периоде обучения есть референс К справке направляю перевод Ф…"
type textarea "x"
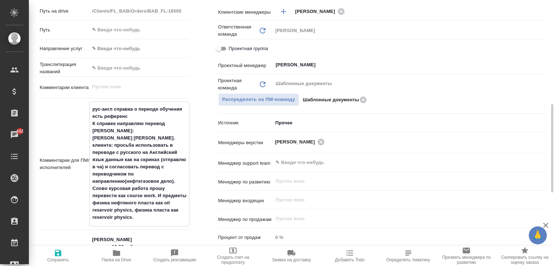
type textarea "рус-англ справка о периоде обучения есть референс К справке направляю перевод Ф…"
type textarea "x"
type textarea "рус-англ справка о периоде обучения есть референс К справке направляю перевод Ф…"
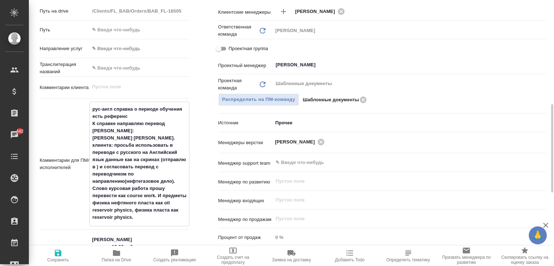
type textarea "x"
type textarea "рус-англ справка о периоде обучения есть референс К справке направляю перевод Ф…"
type textarea "x"
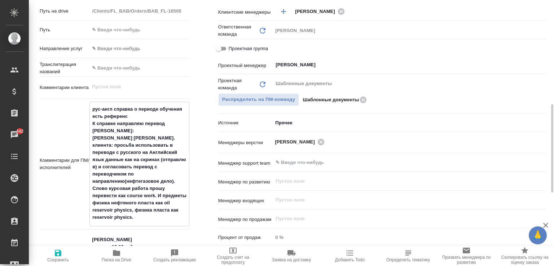
type textarea "x"
type textarea "рус-англ справка о периоде обучения есть референс К справке направляю перевод Ф…"
type textarea "x"
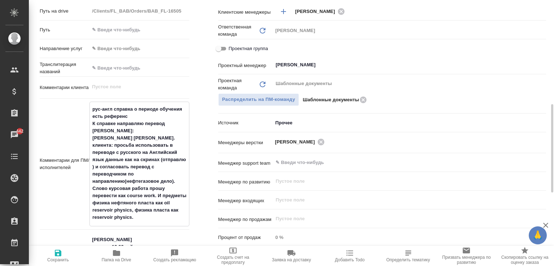
type textarea "x"
type textarea "рус-англ справка о периоде обучения есть референс К справке направляю перевод Ф…"
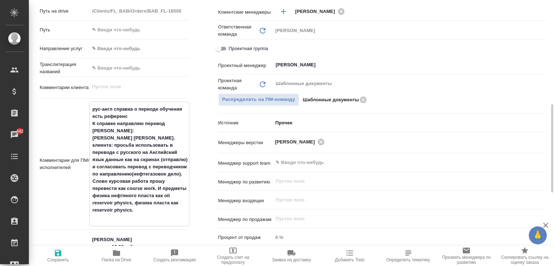
type textarea "x"
type textarea "рус-англ справка о периоде обучения есть референс К справке направляю перевод Ф…"
type textarea "x"
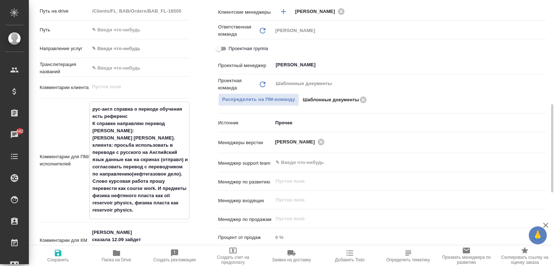
type textarea "x"
type textarea "рус-англ справка о периоде обучения есть референс К справке направляю перевод Ф…"
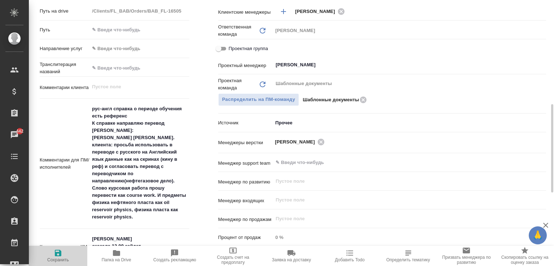
click at [58, 260] on span "Сохранить" at bounding box center [58, 259] width 22 height 5
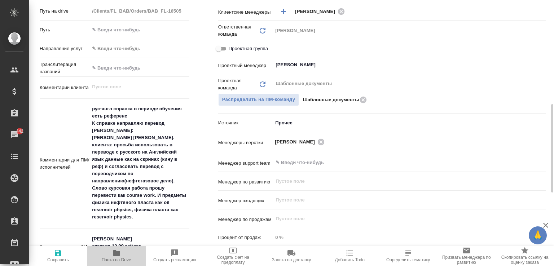
click at [120, 252] on icon "button" at bounding box center [116, 253] width 9 height 9
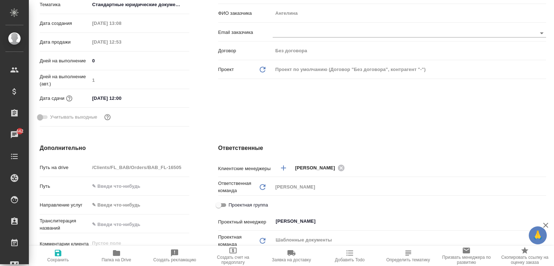
scroll to position [0, 0]
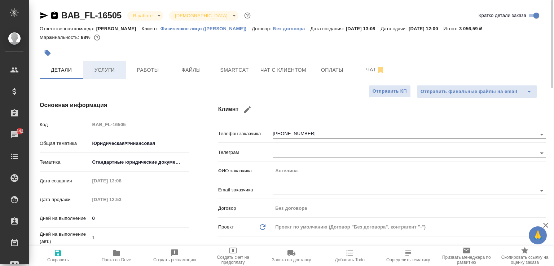
click at [112, 70] on span "Услуги" at bounding box center [104, 70] width 35 height 9
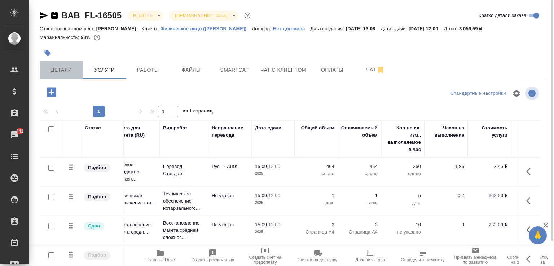
click at [68, 70] on span "Детали" at bounding box center [61, 70] width 35 height 9
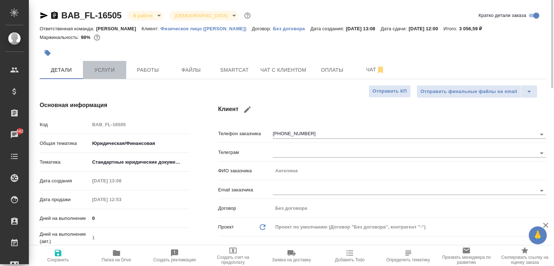
click at [115, 68] on span "Услуги" at bounding box center [104, 70] width 35 height 9
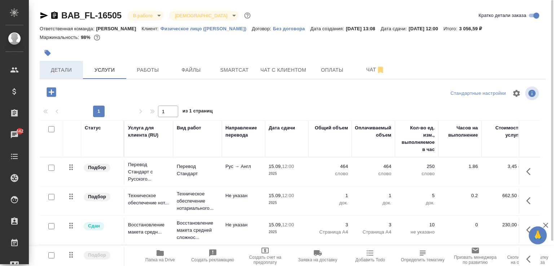
click at [67, 72] on span "Детали" at bounding box center [61, 70] width 35 height 9
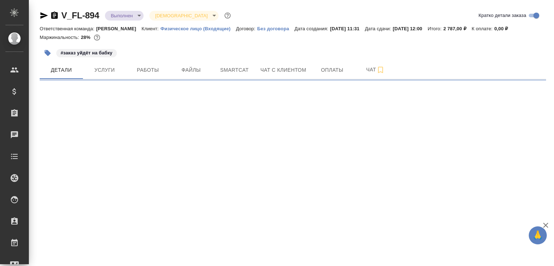
select select "RU"
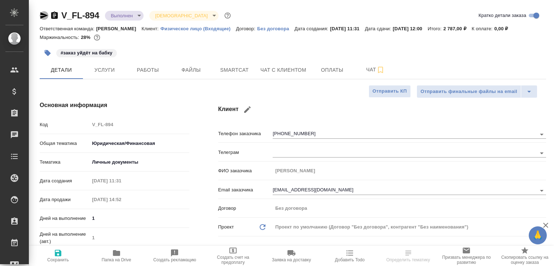
type textarea "x"
drag, startPoint x: 47, startPoint y: 15, endPoint x: 42, endPoint y: 13, distance: 5.2
click at [42, 13] on icon "button" at bounding box center [44, 15] width 9 height 9
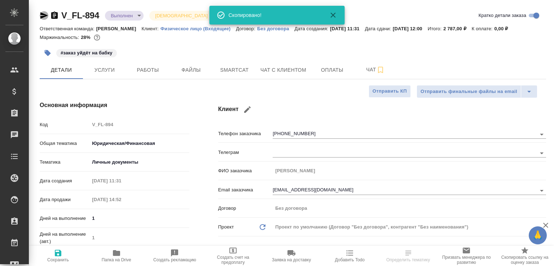
click at [42, 13] on icon "button" at bounding box center [44, 15] width 8 height 6
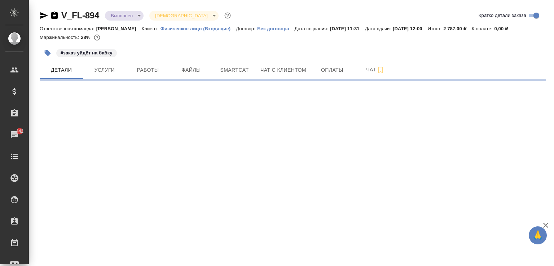
select select "RU"
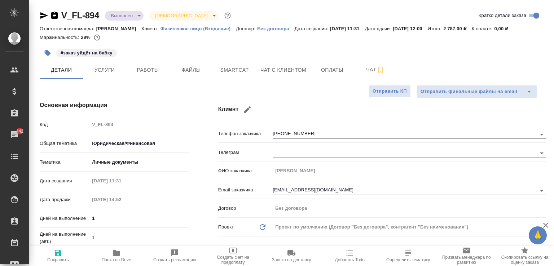
type textarea "x"
click at [114, 258] on span "Папка на Drive" at bounding box center [117, 259] width 30 height 5
type textarea "x"
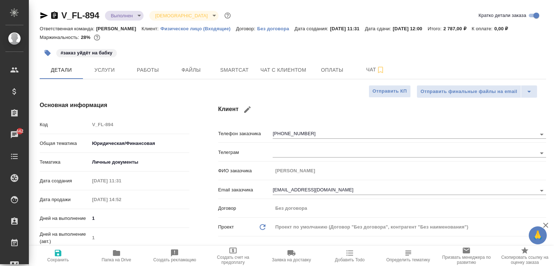
type textarea "x"
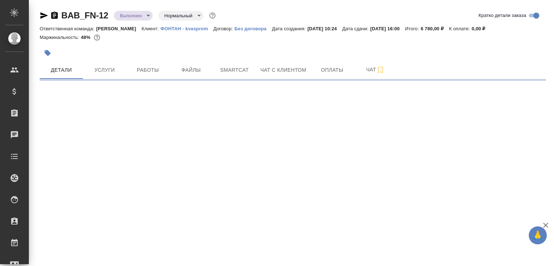
select select "RU"
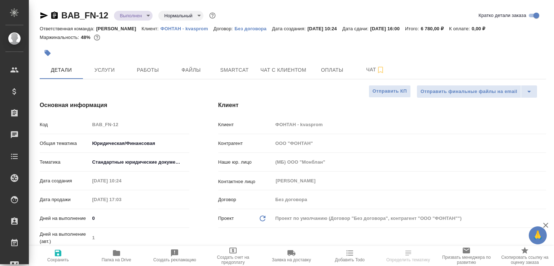
type textarea "x"
click at [113, 71] on span "Услуги" at bounding box center [104, 70] width 35 height 9
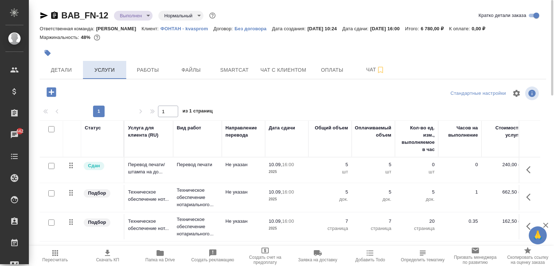
scroll to position [28, 0]
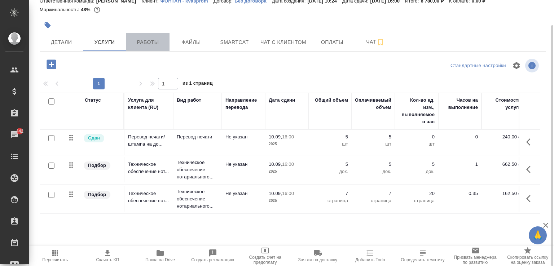
click at [137, 44] on span "Работы" at bounding box center [147, 42] width 35 height 9
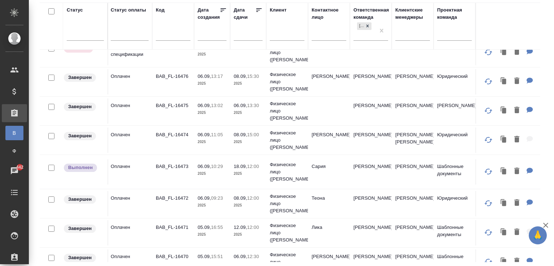
scroll to position [530, 1]
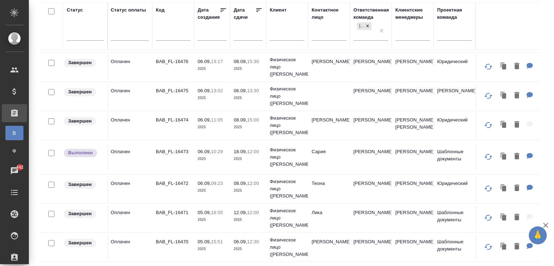
click at [208, 165] on tr "Выполнен Оплачен BAB_FL-16473 06.09, 10:29 2025 18.09, 12:00 2025 Физическое ли…" at bounding box center [436, 157] width 794 height 34
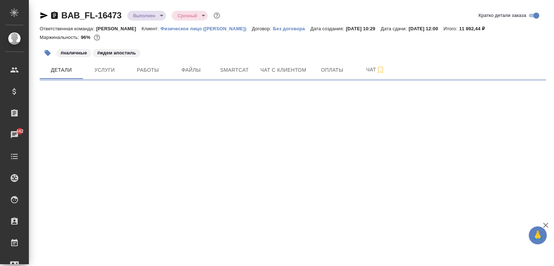
select select "RU"
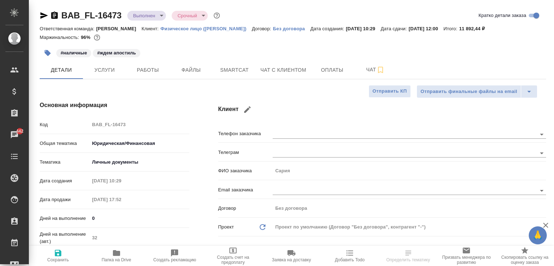
type textarea "x"
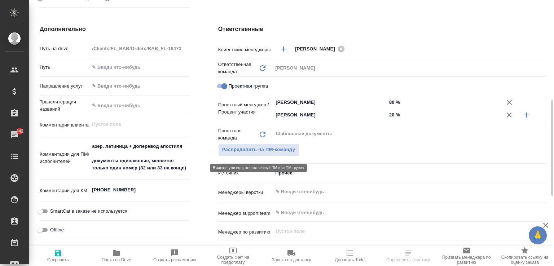
scroll to position [277, 0]
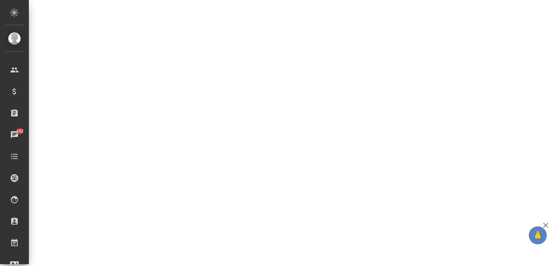
select select "RU"
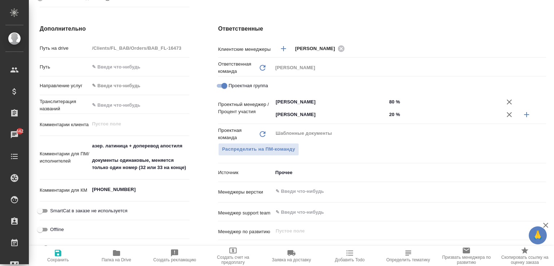
type textarea "x"
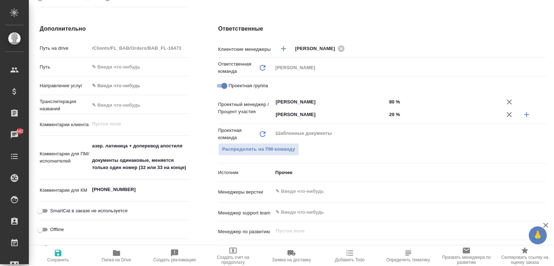
type textarea "x"
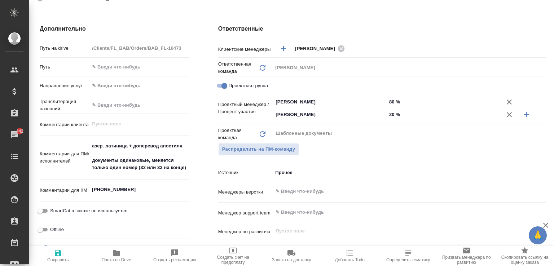
type textarea "x"
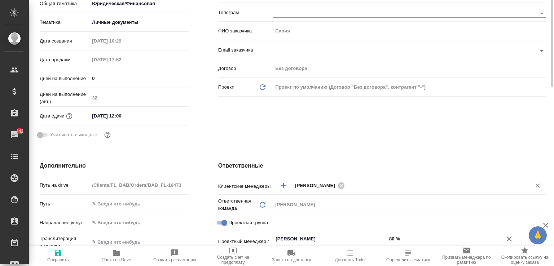
scroll to position [0, 0]
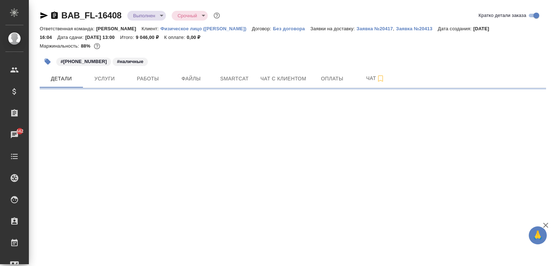
select select "RU"
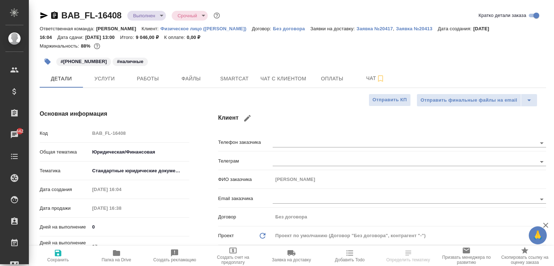
type textarea "x"
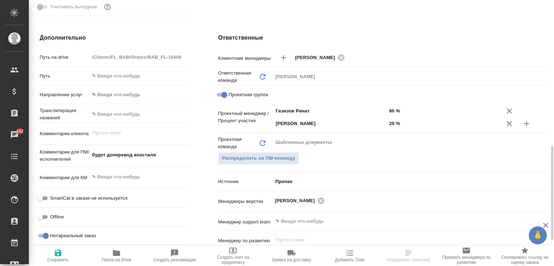
scroll to position [314, 0]
